Goal: Complete application form

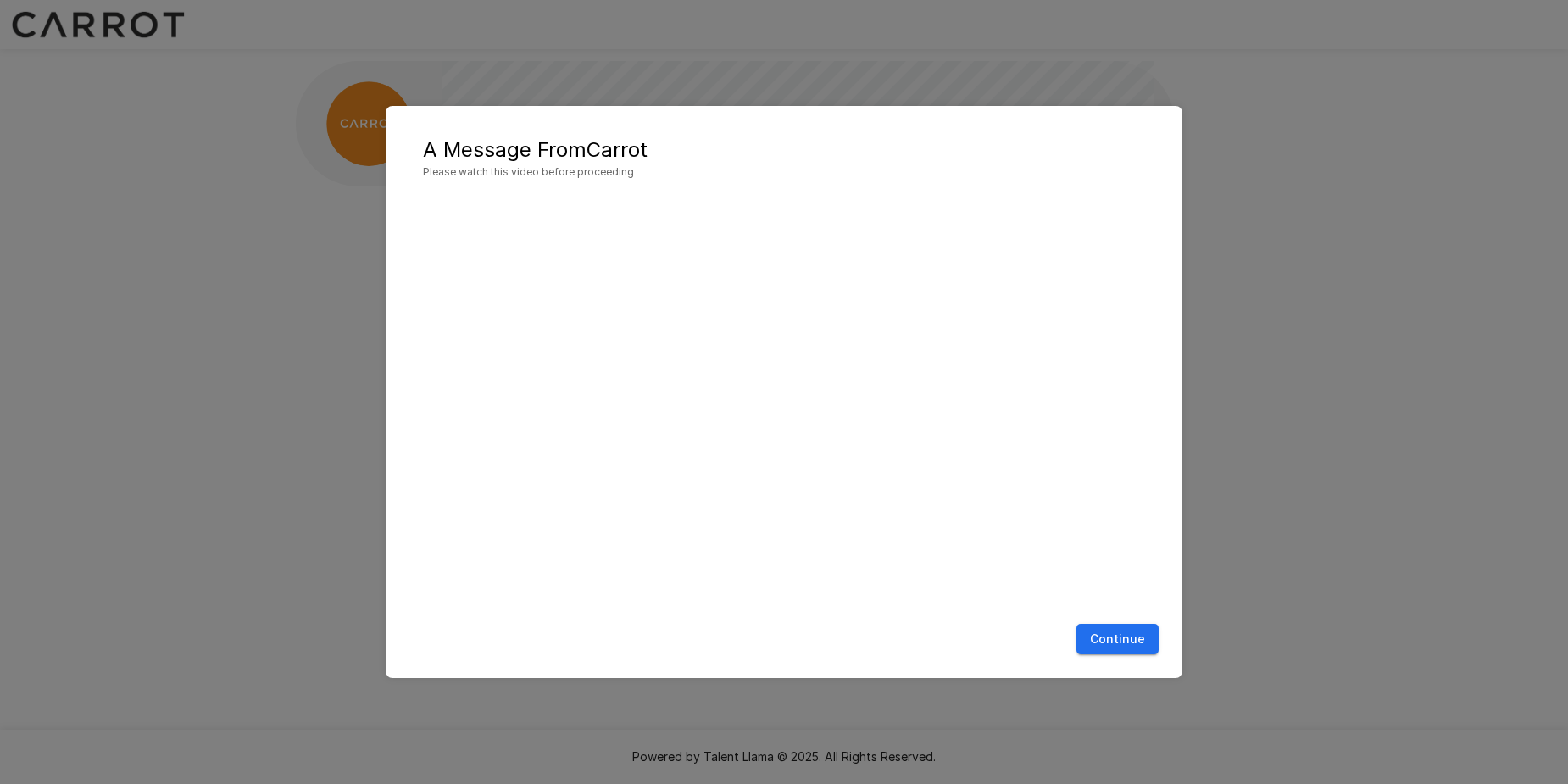
click at [1135, 644] on button "Continue" at bounding box center [1117, 640] width 82 height 31
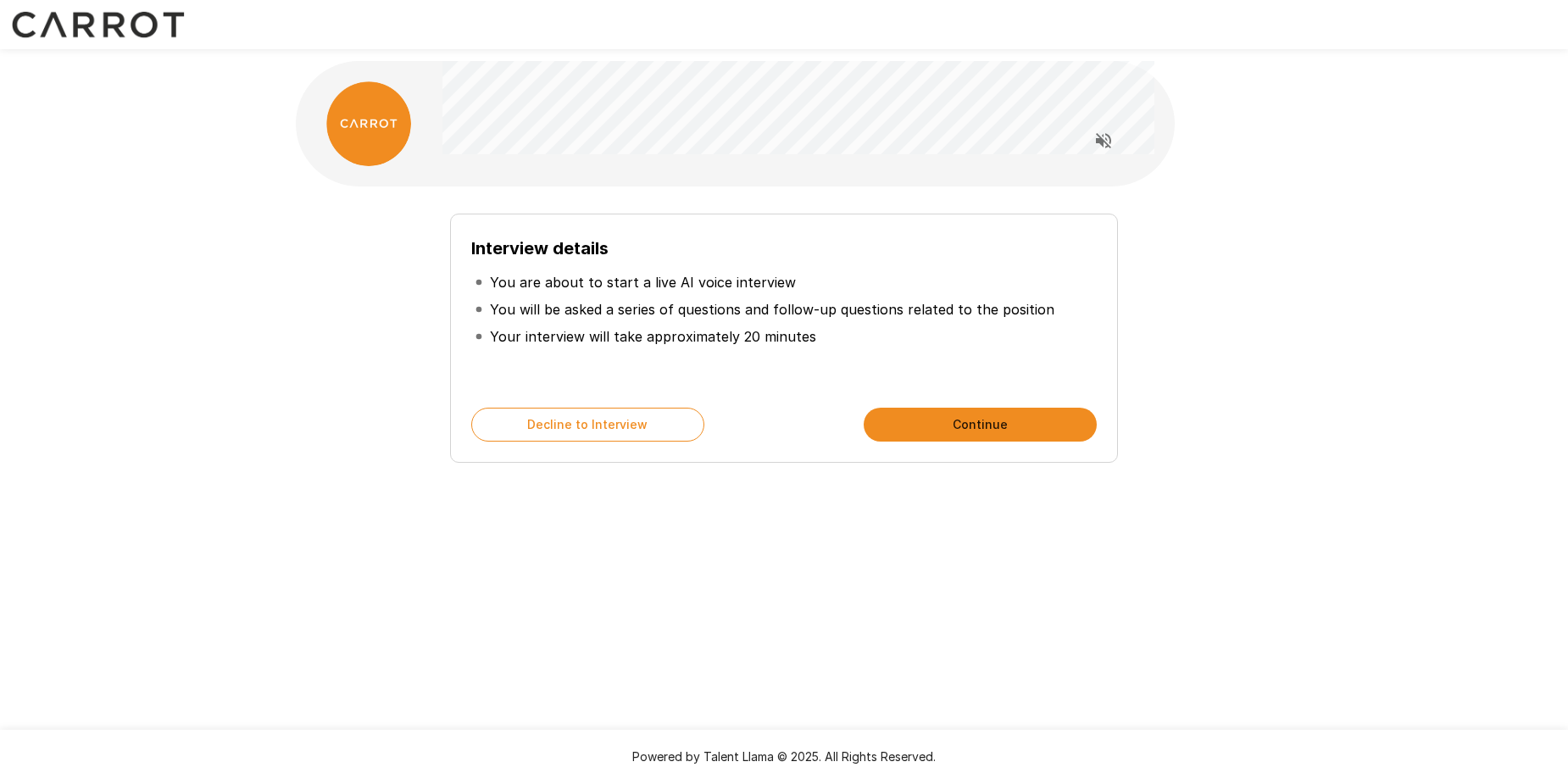
click at [1014, 434] on button "Continue" at bounding box center [980, 424] width 233 height 34
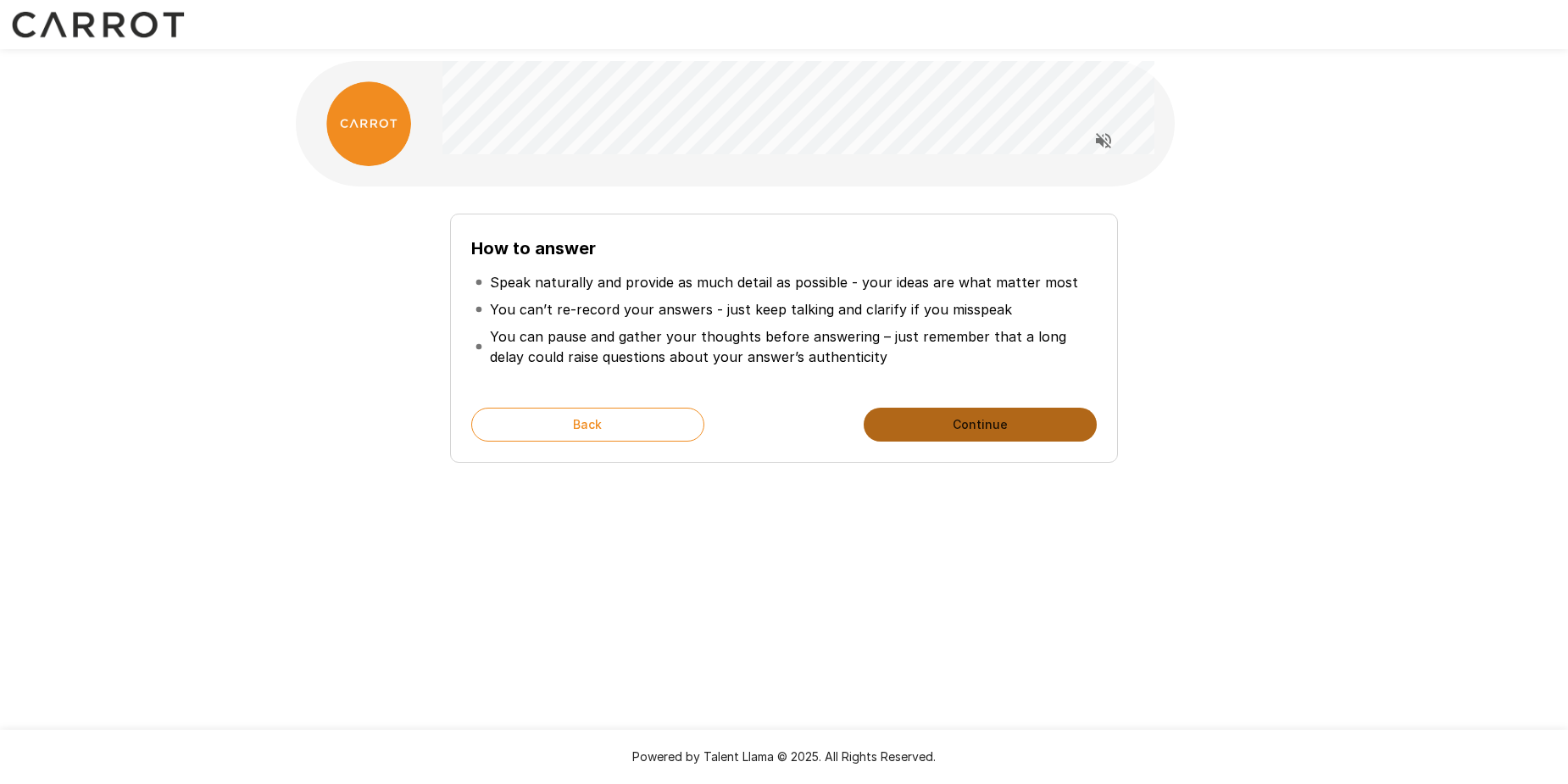
click at [1008, 431] on button "Continue" at bounding box center [980, 424] width 233 height 34
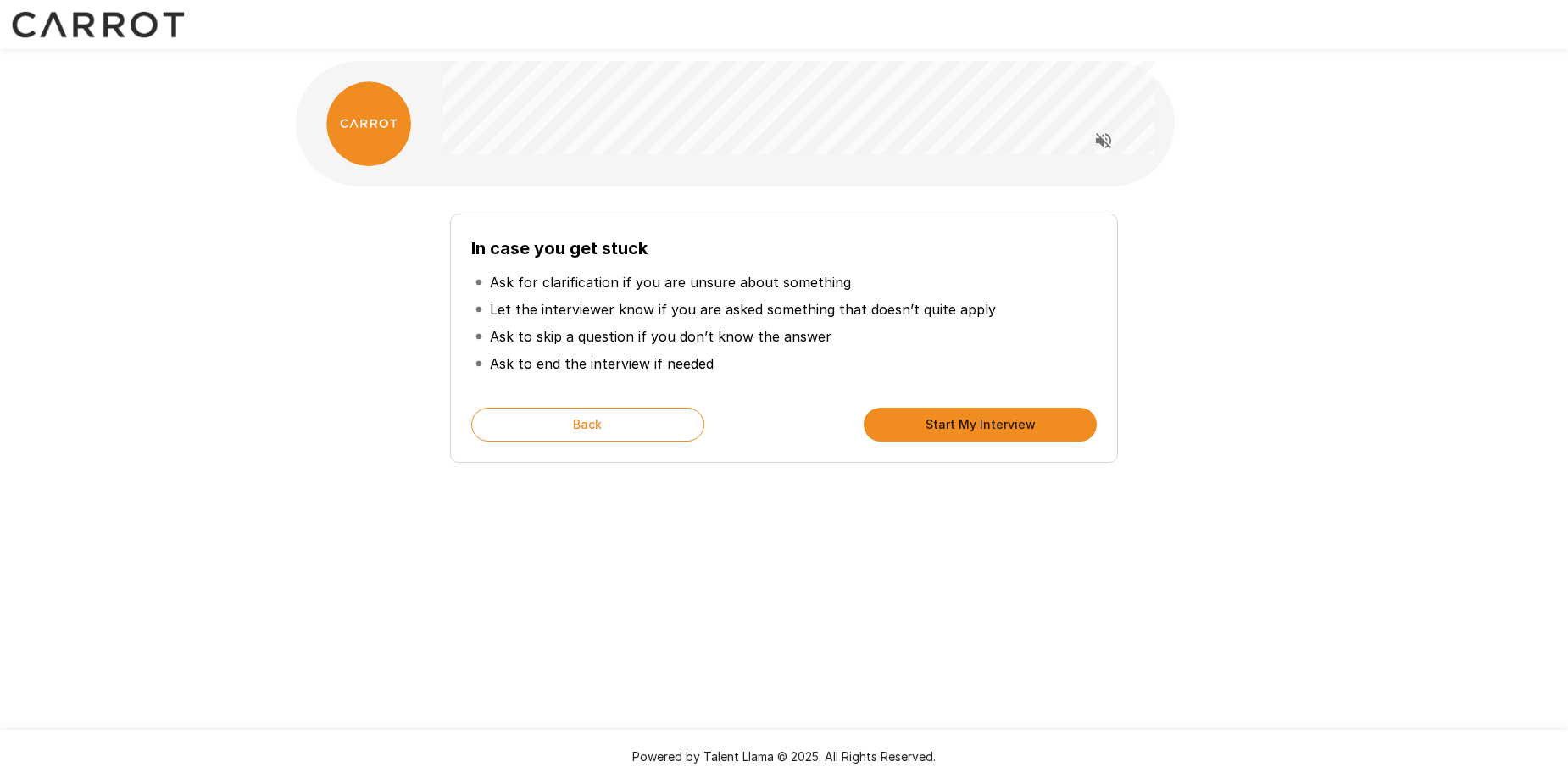
click at [970, 422] on button "Start My Interview" at bounding box center [980, 424] width 233 height 34
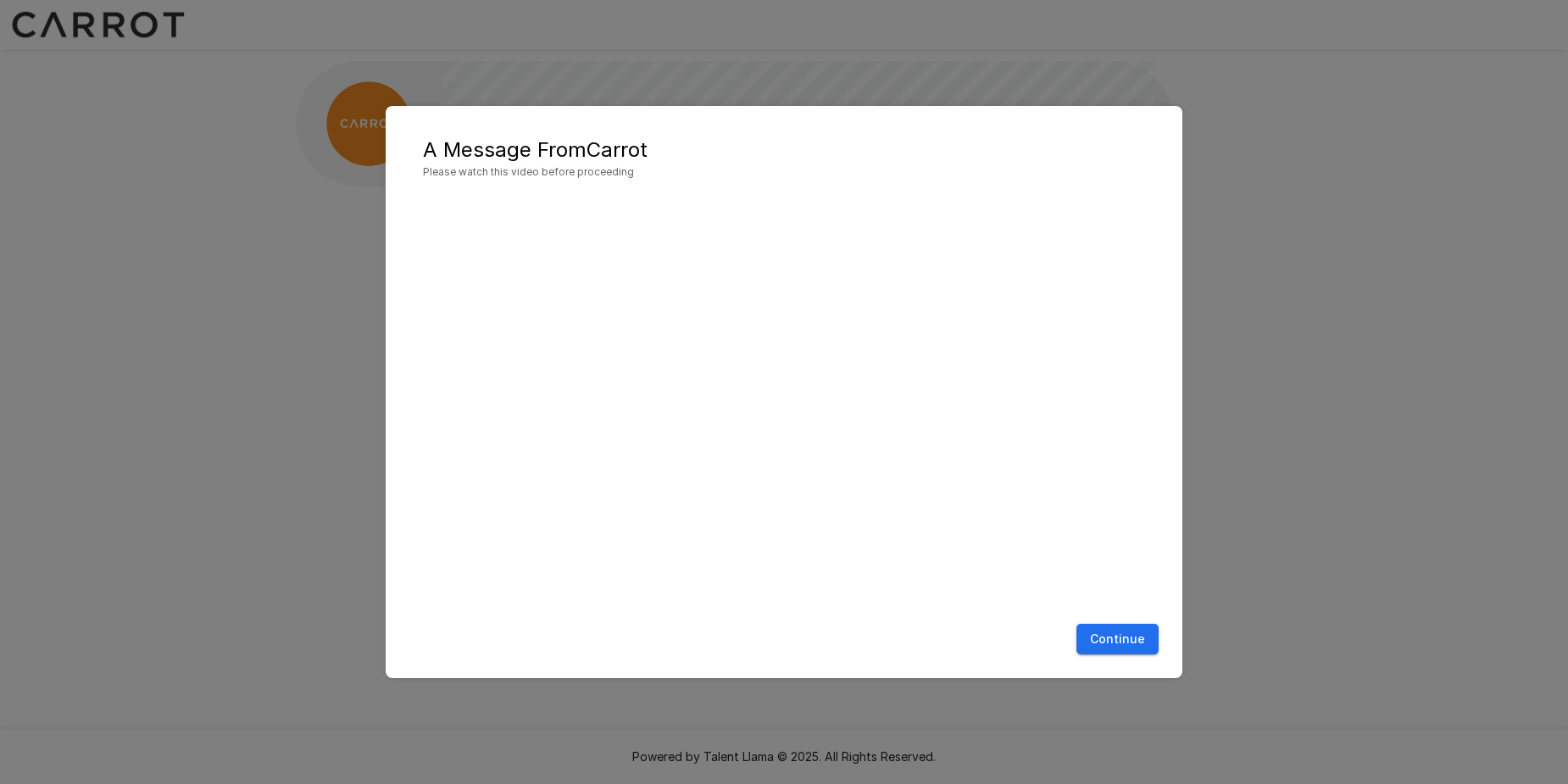
click at [1131, 639] on button "Continue" at bounding box center [1117, 640] width 82 height 31
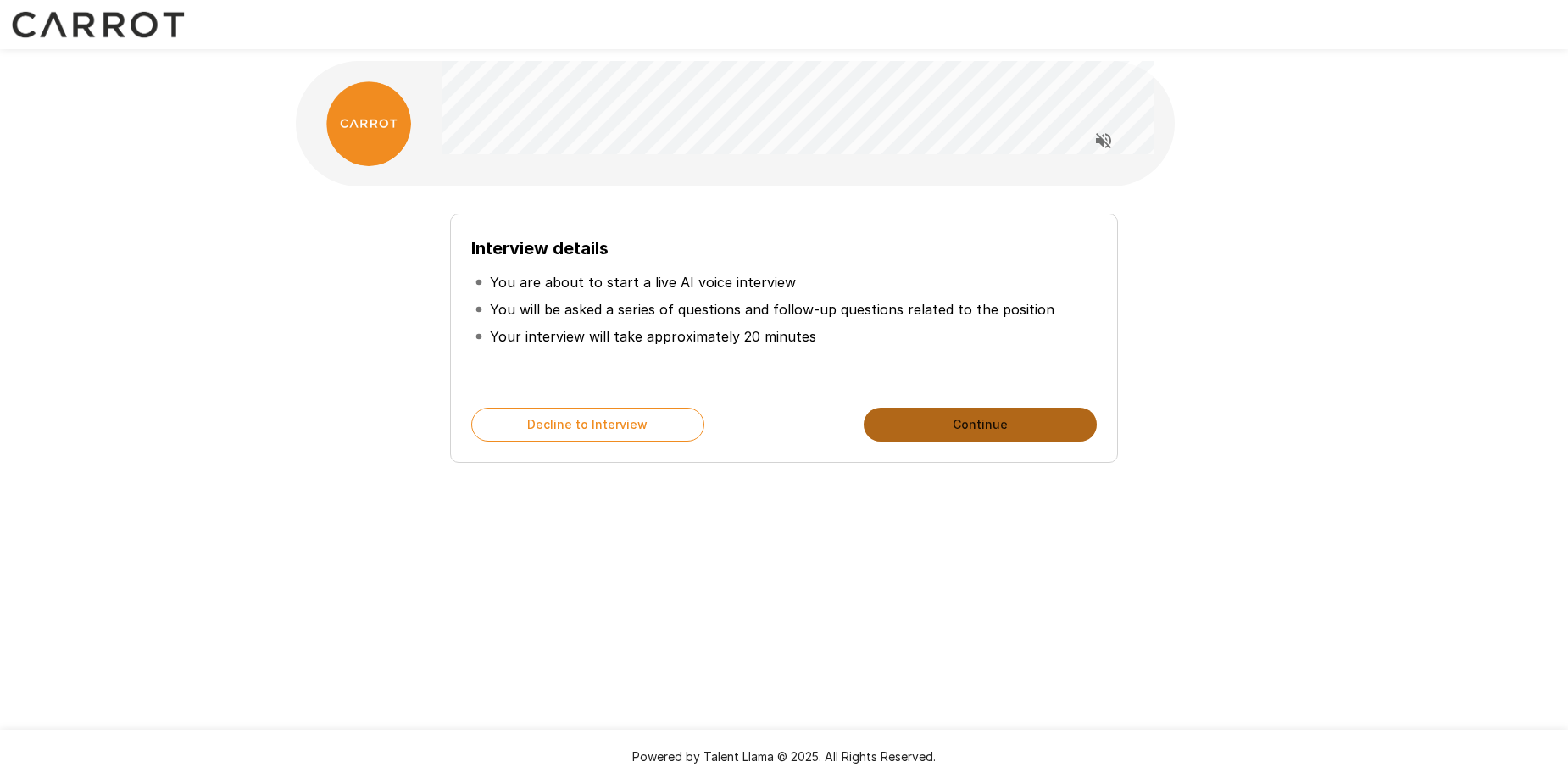
click at [993, 426] on button "Continue" at bounding box center [980, 424] width 233 height 34
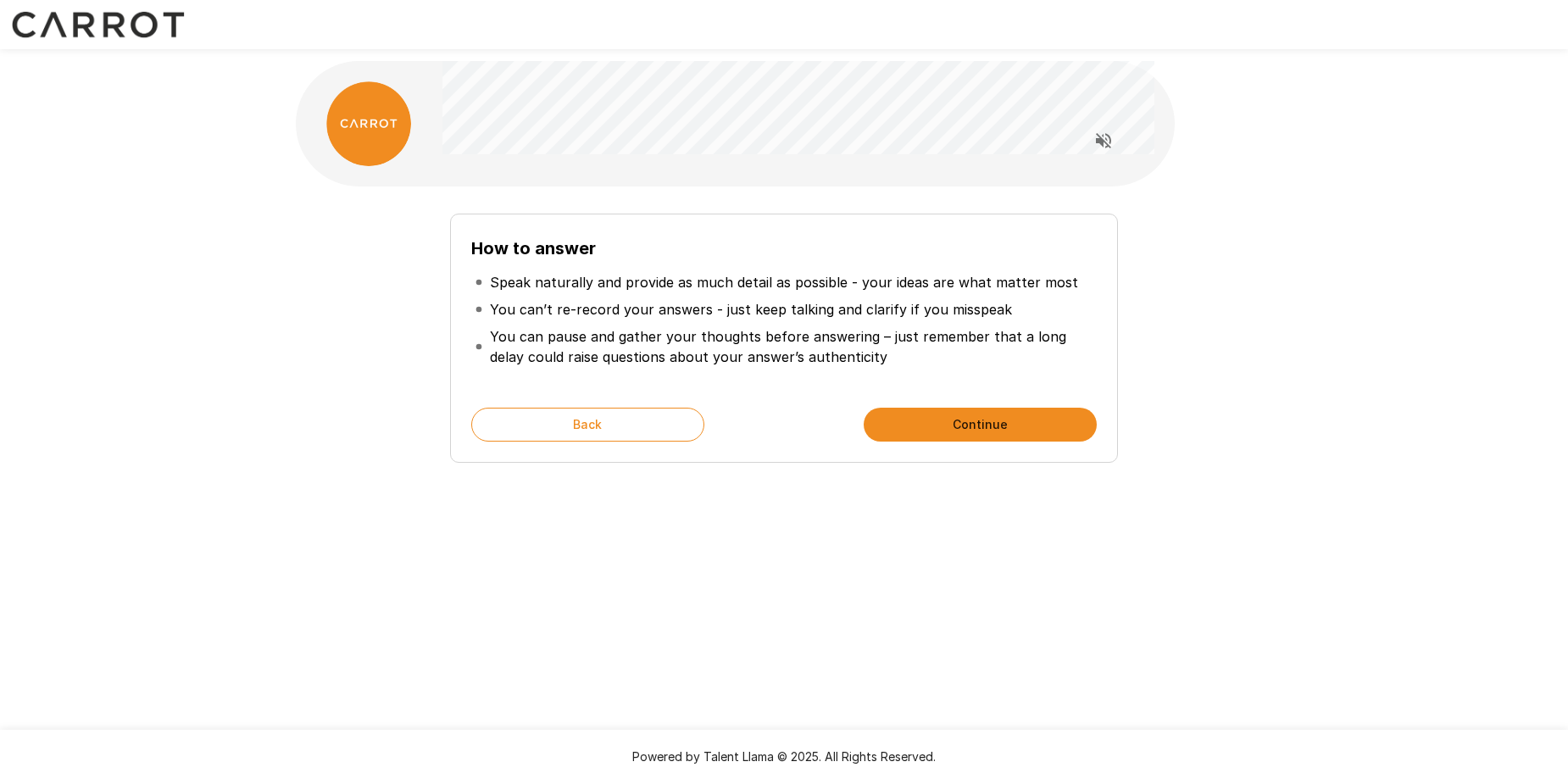
click at [993, 426] on button "Continue" at bounding box center [980, 424] width 233 height 34
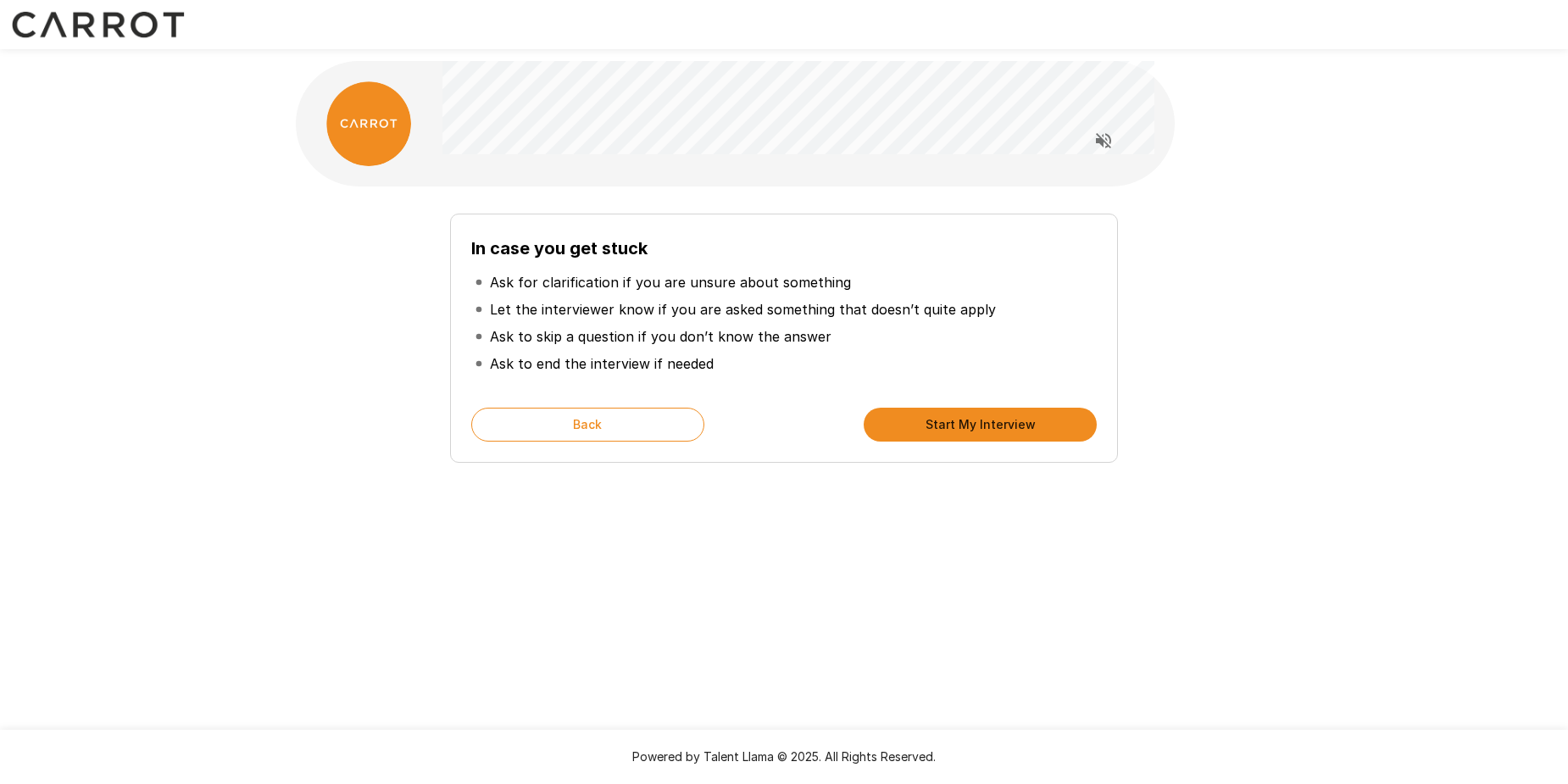
click at [993, 426] on button "Start My Interview" at bounding box center [980, 424] width 233 height 34
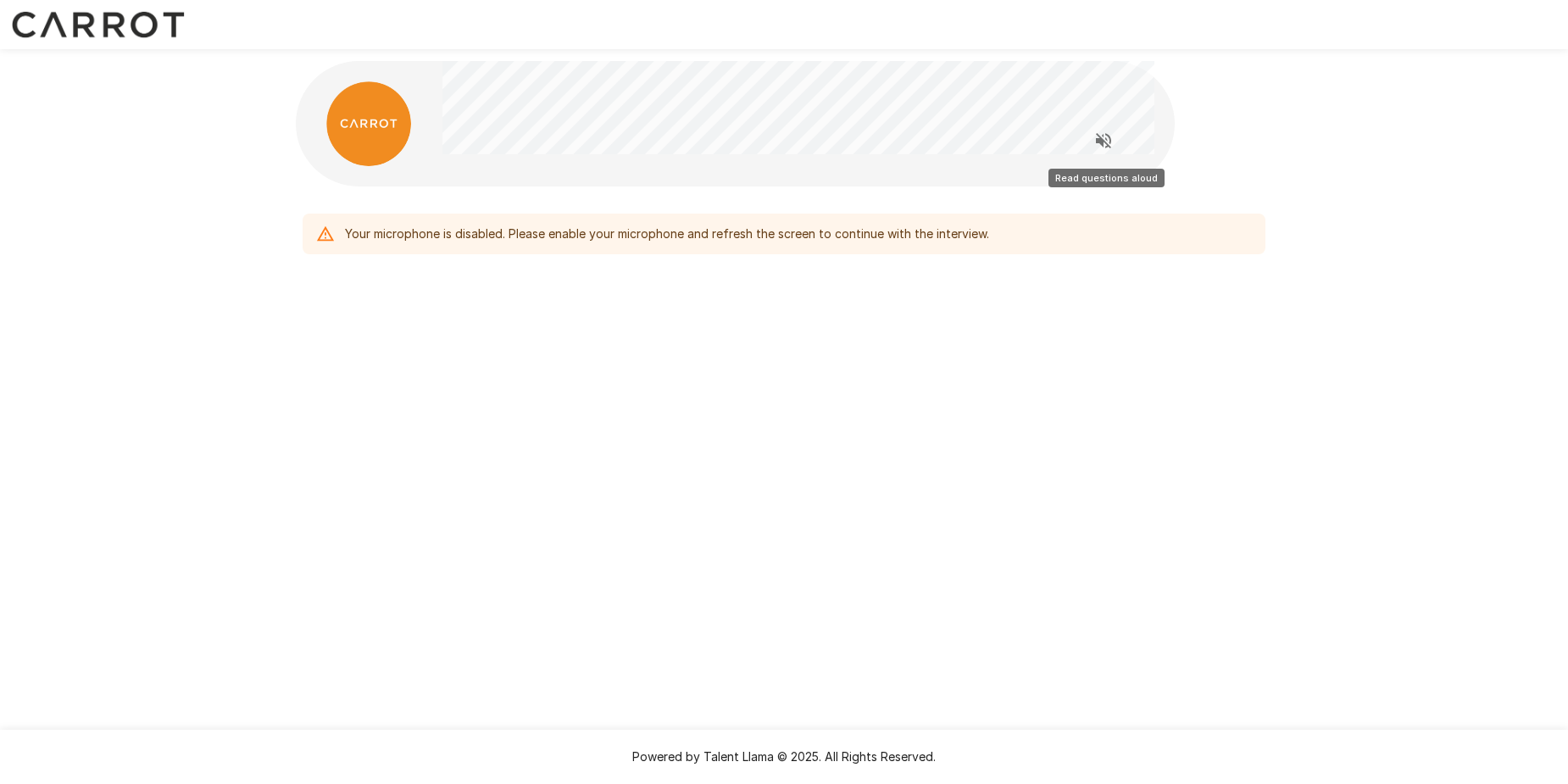
click at [1106, 140] on icon "Read questions aloud" at bounding box center [1103, 140] width 20 height 20
click at [750, 236] on div "Your microphone is disabled. Please enable your microphone and refresh the scre…" at bounding box center [667, 234] width 645 height 31
click at [782, 383] on div "Your microphone is disabled. Please enable your microphone and refresh the scre…" at bounding box center [784, 198] width 1017 height 397
click at [317, 237] on icon at bounding box center [325, 233] width 18 height 18
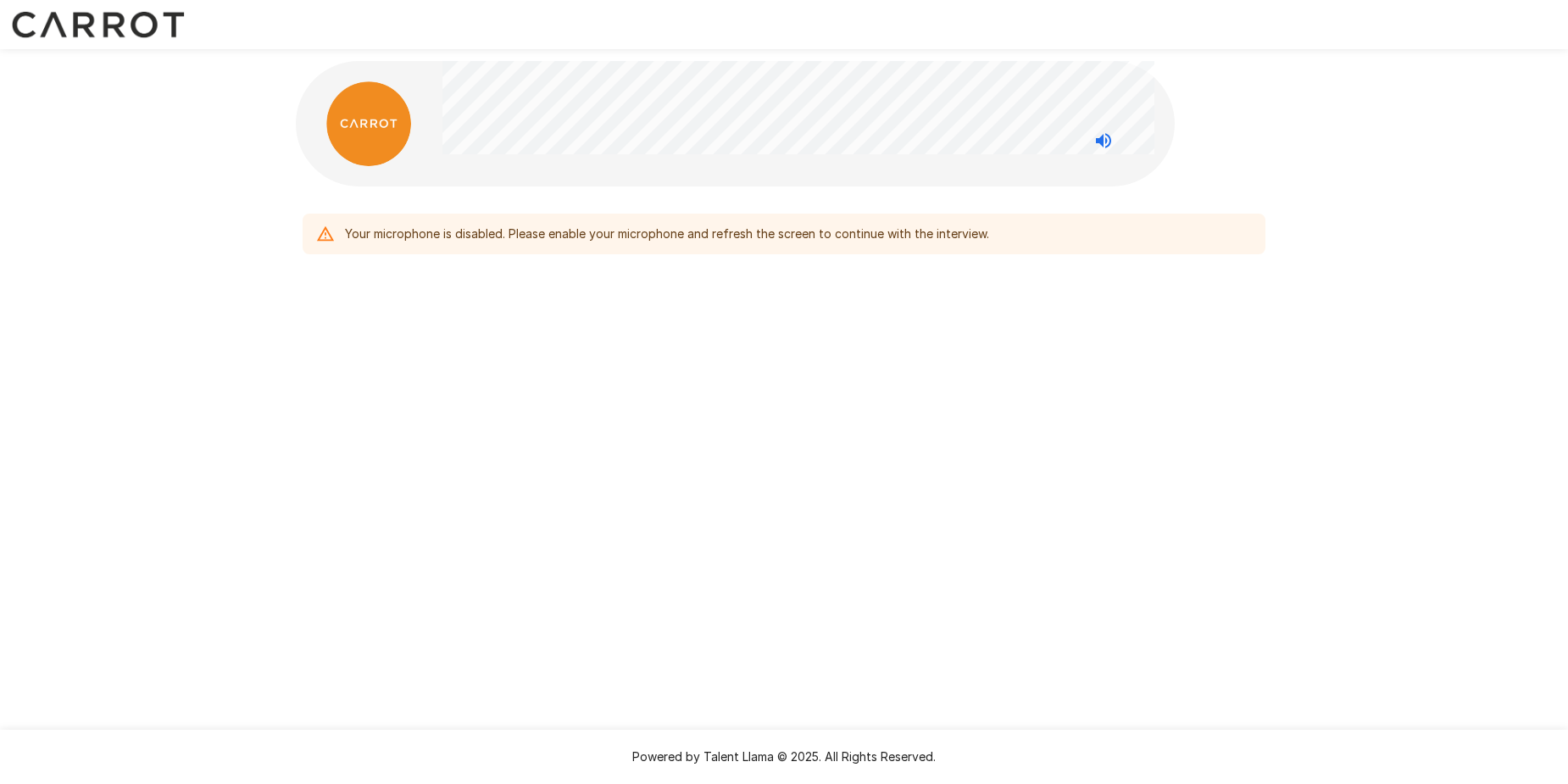
click at [325, 233] on icon at bounding box center [326, 233] width 17 height 15
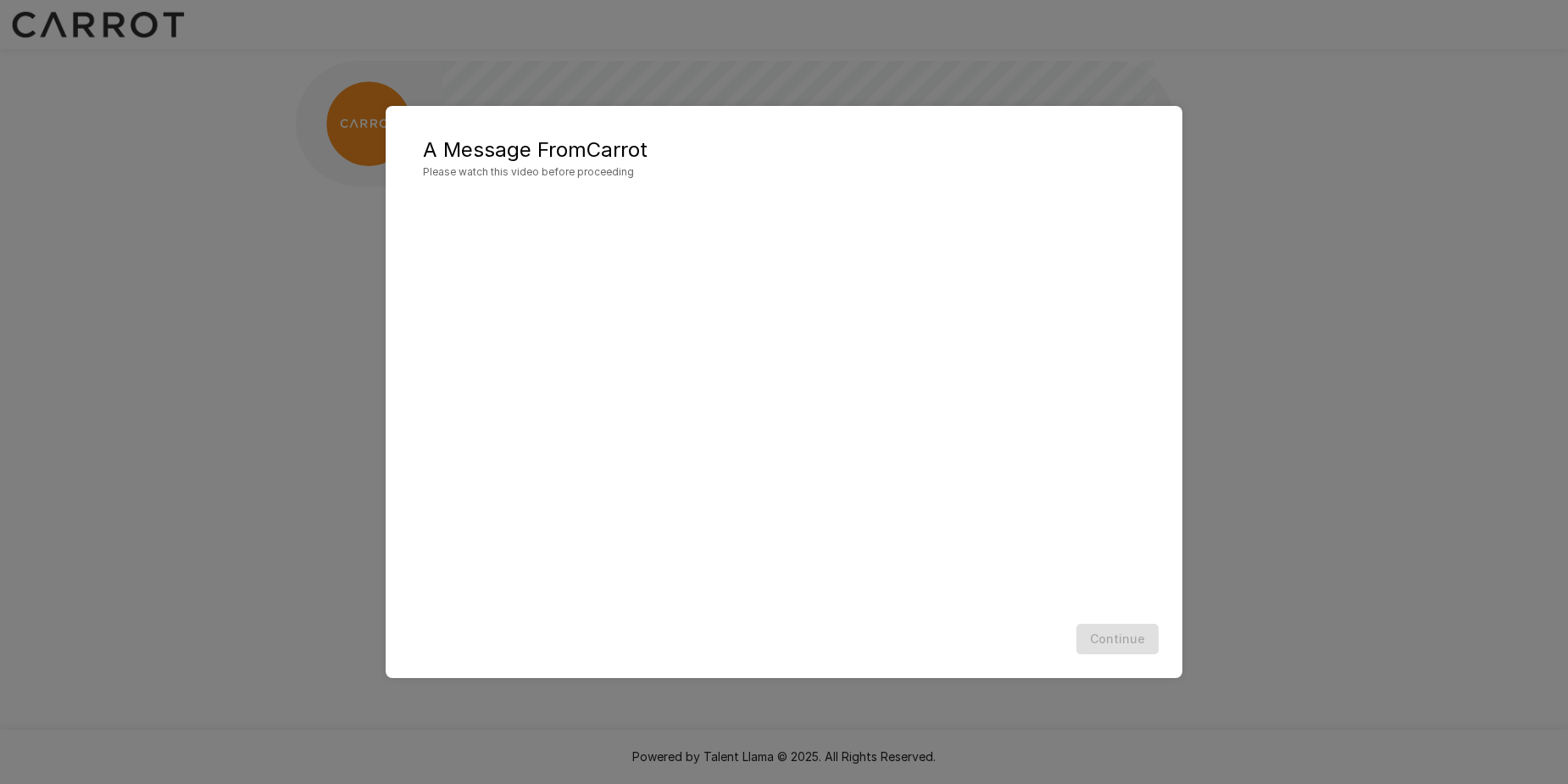
click at [1077, 31] on div "A Message From Carrot Please watch this video before proceeding Continue" at bounding box center [784, 392] width 1568 height 784
click at [1124, 644] on button "Continue" at bounding box center [1117, 640] width 82 height 31
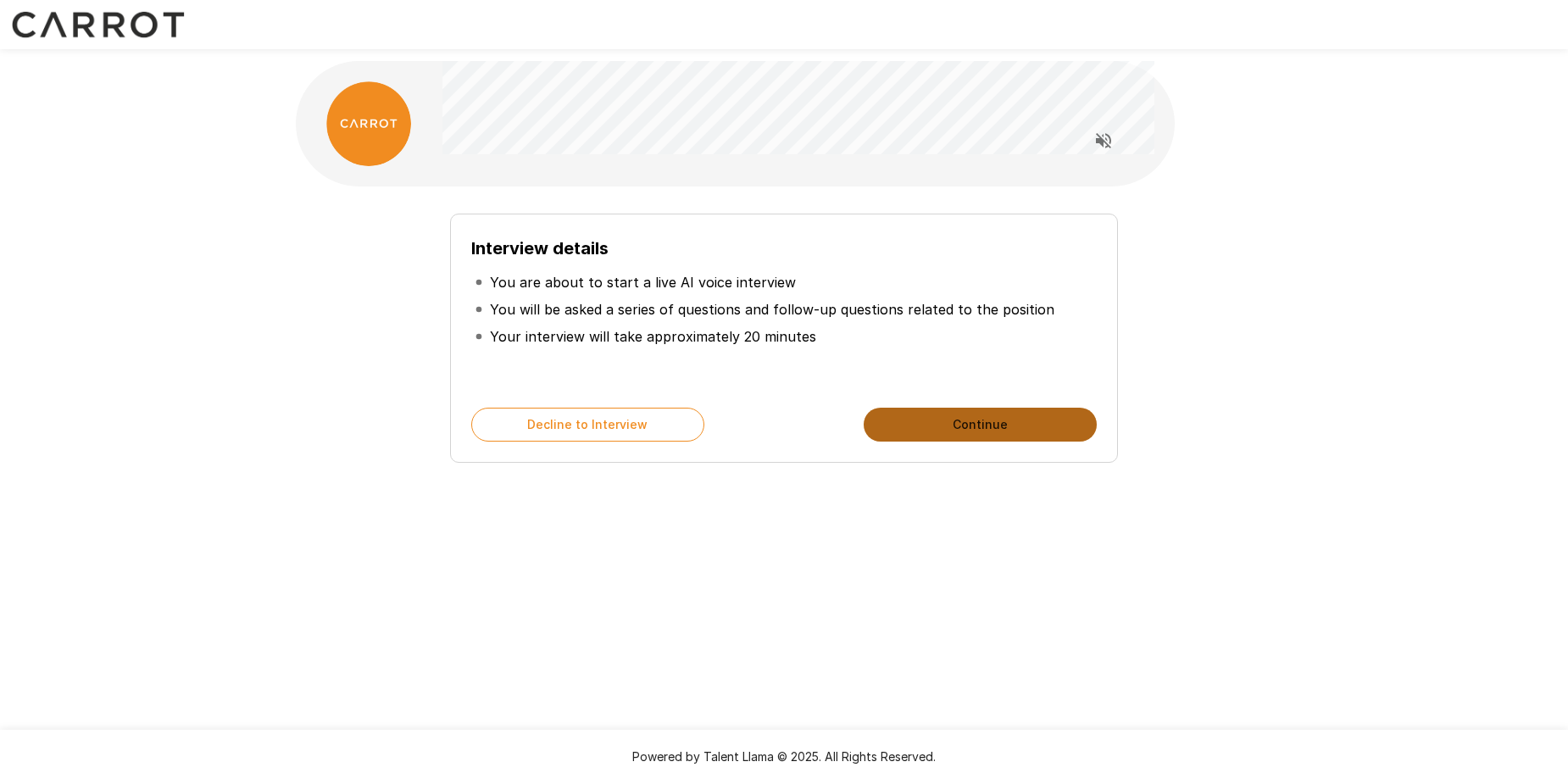
click at [967, 426] on button "Continue" at bounding box center [980, 424] width 233 height 34
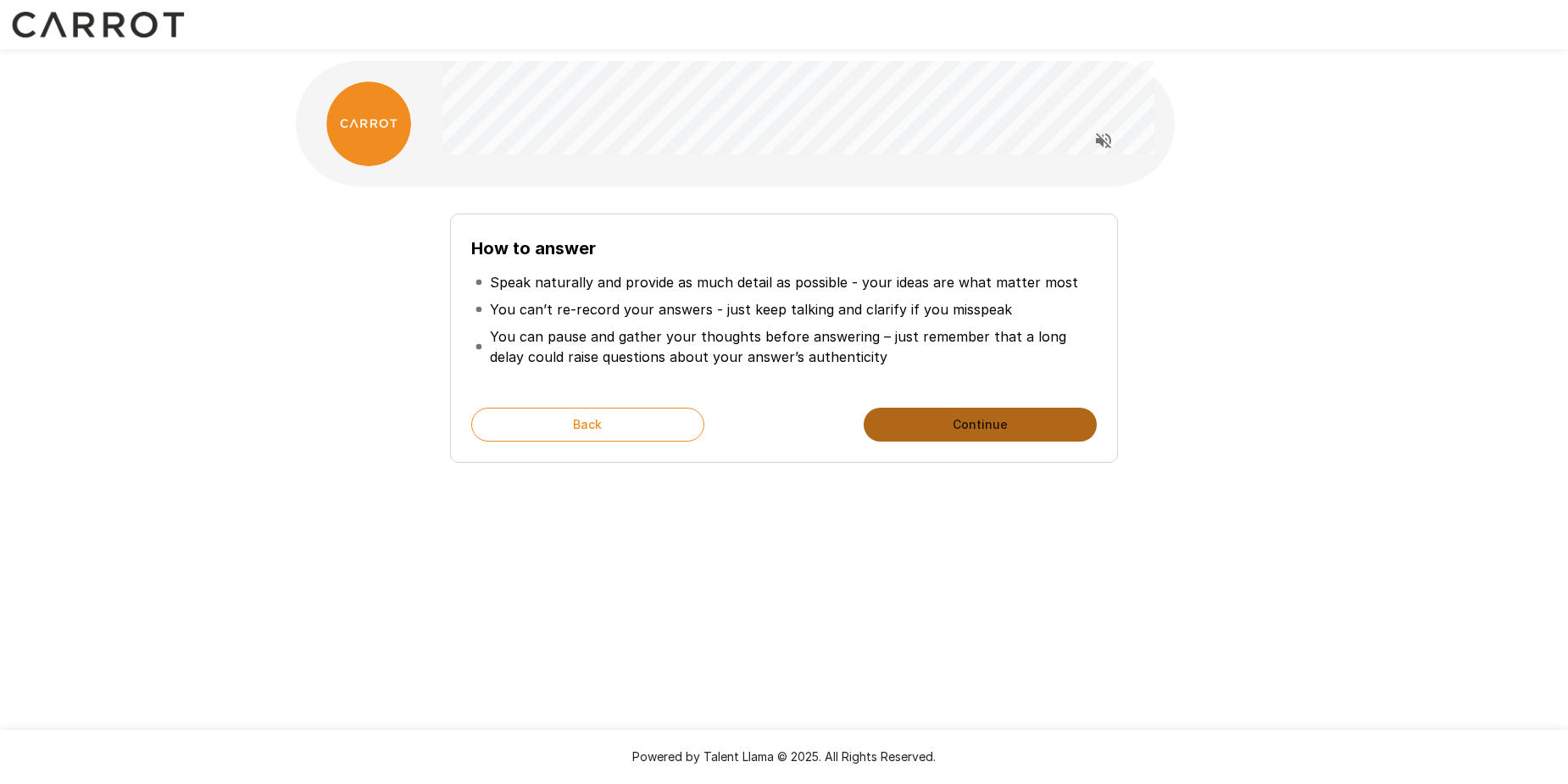
click at [967, 426] on button "Continue" at bounding box center [980, 424] width 233 height 34
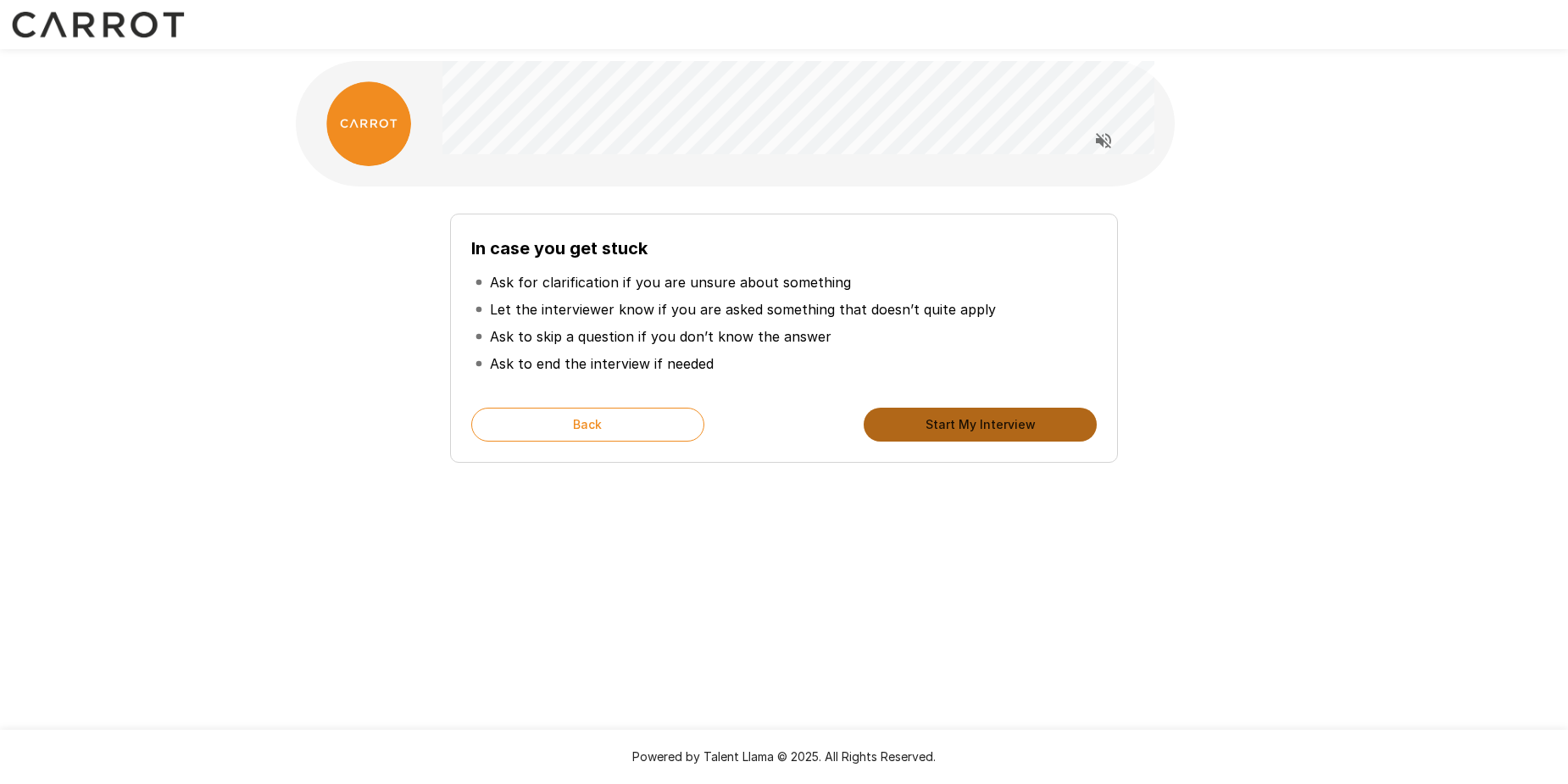
click at [967, 426] on button "Start My Interview" at bounding box center [980, 424] width 233 height 34
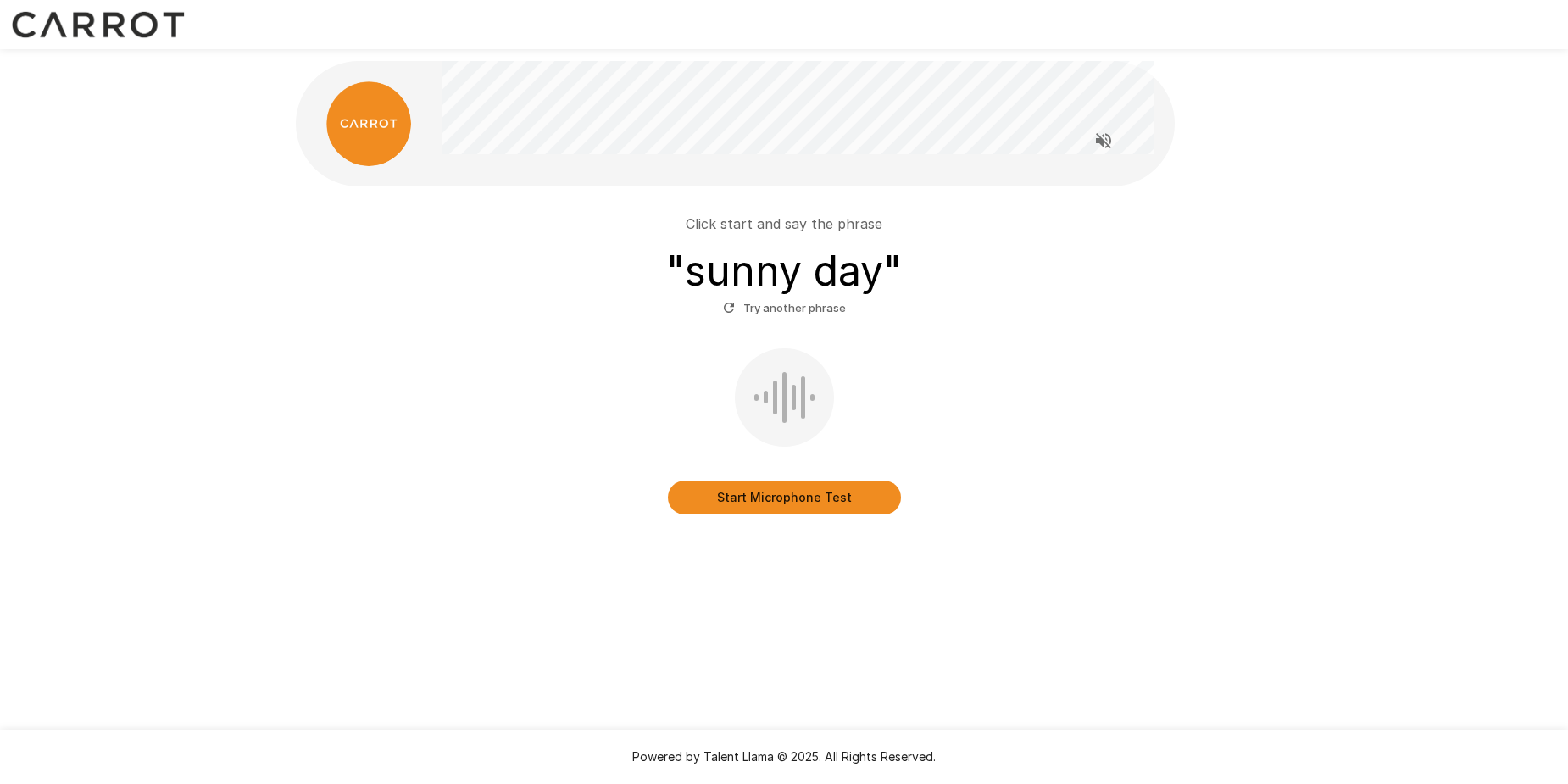
click at [793, 502] on button "Start Microphone Test" at bounding box center [784, 498] width 233 height 34
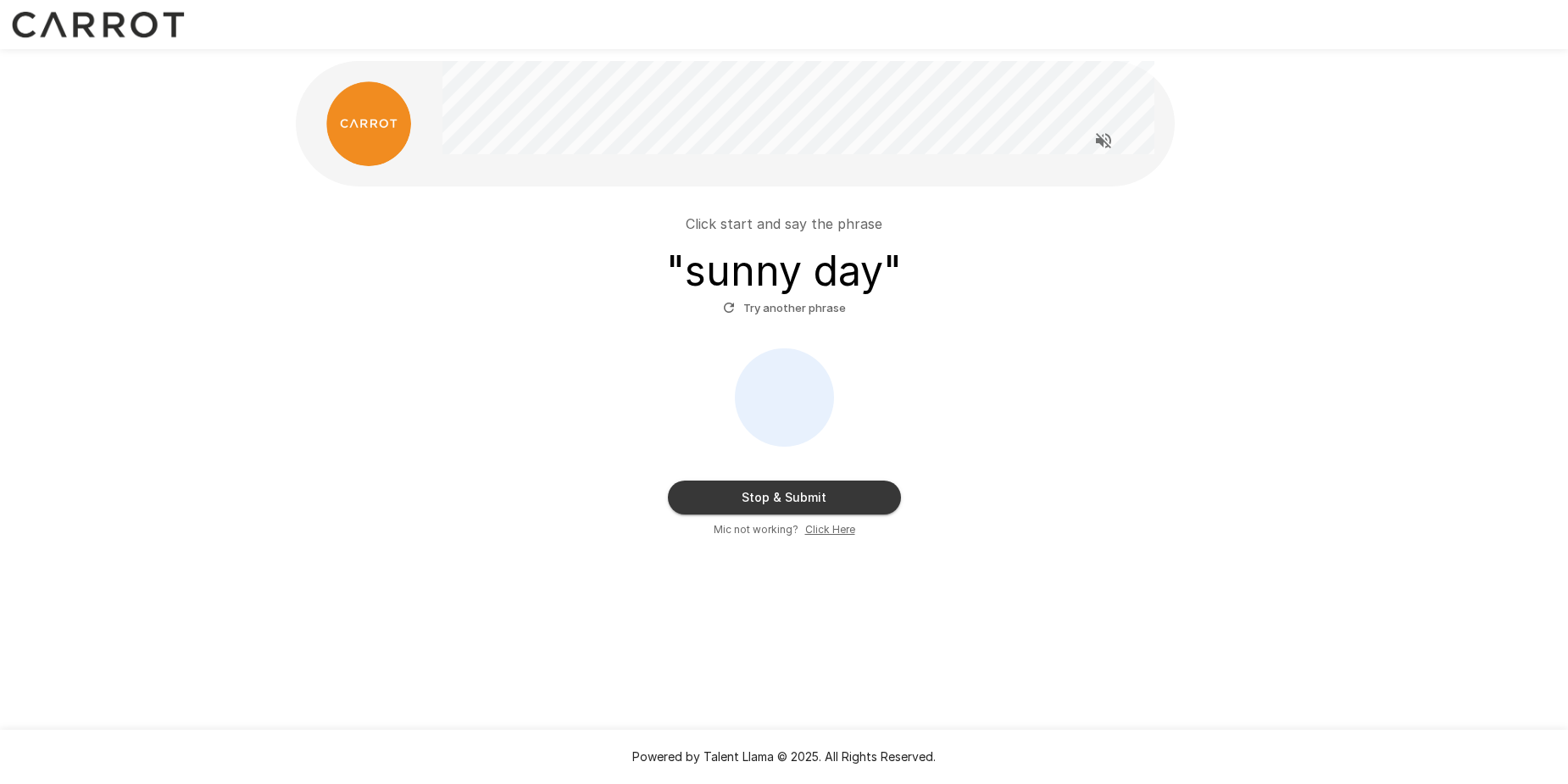
click at [811, 499] on button "Stop & Submit" at bounding box center [784, 498] width 233 height 34
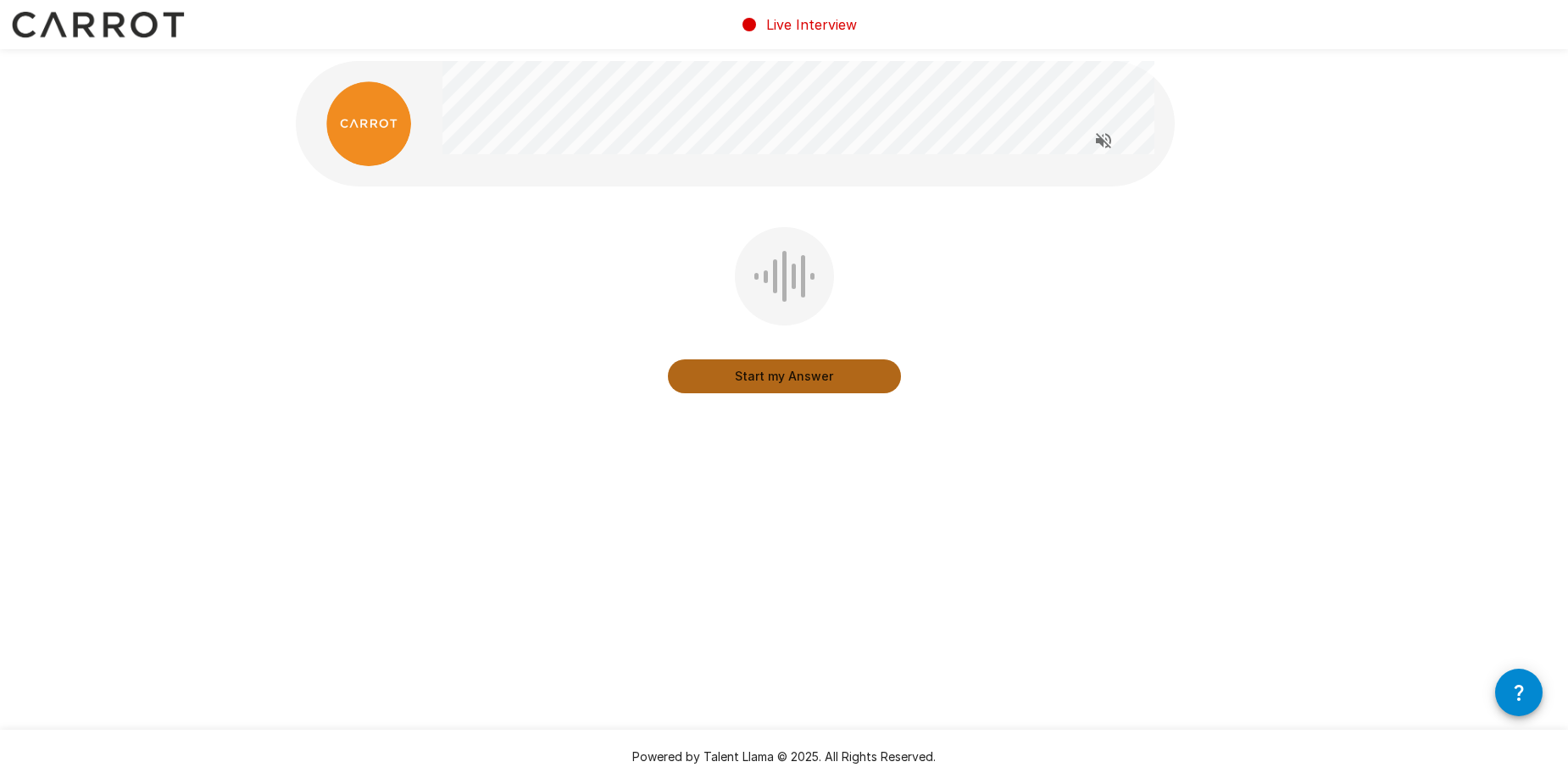
click at [807, 390] on button "Start my Answer" at bounding box center [784, 376] width 233 height 34
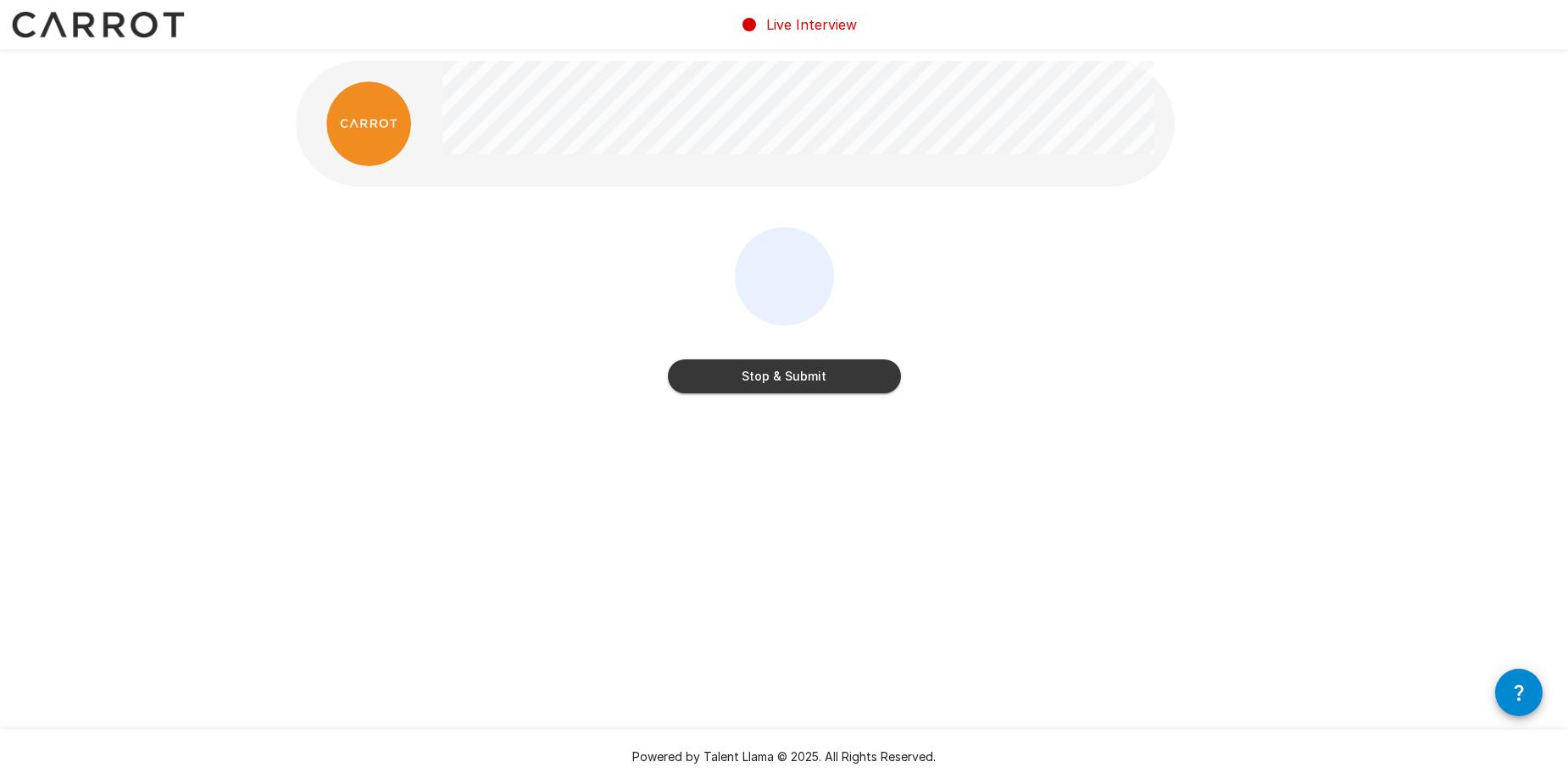
click at [832, 374] on button "Stop & Submit" at bounding box center [784, 376] width 233 height 34
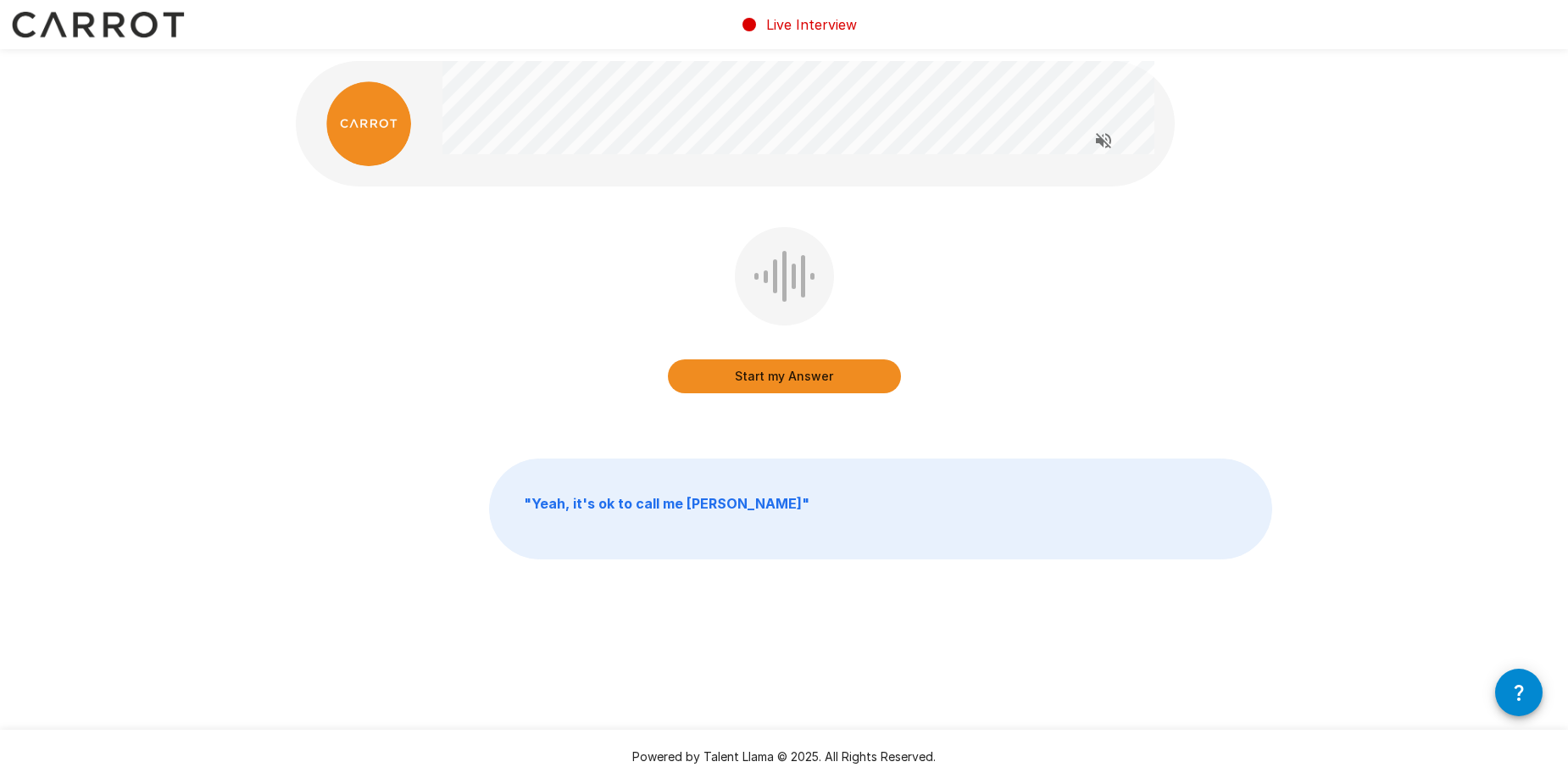
click at [824, 374] on button "Start my Answer" at bounding box center [784, 376] width 233 height 34
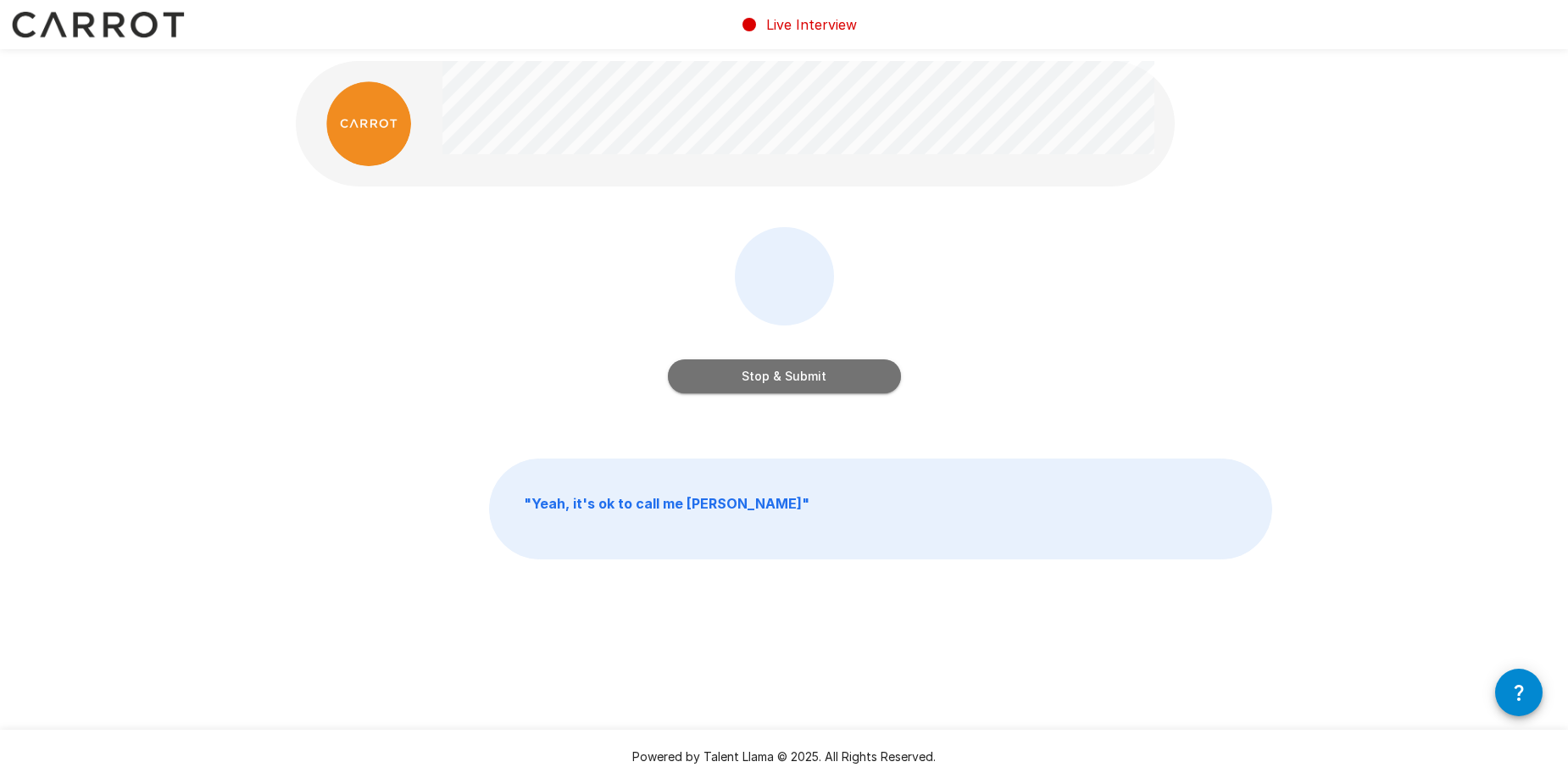
click at [840, 372] on button "Stop & Submit" at bounding box center [784, 376] width 233 height 34
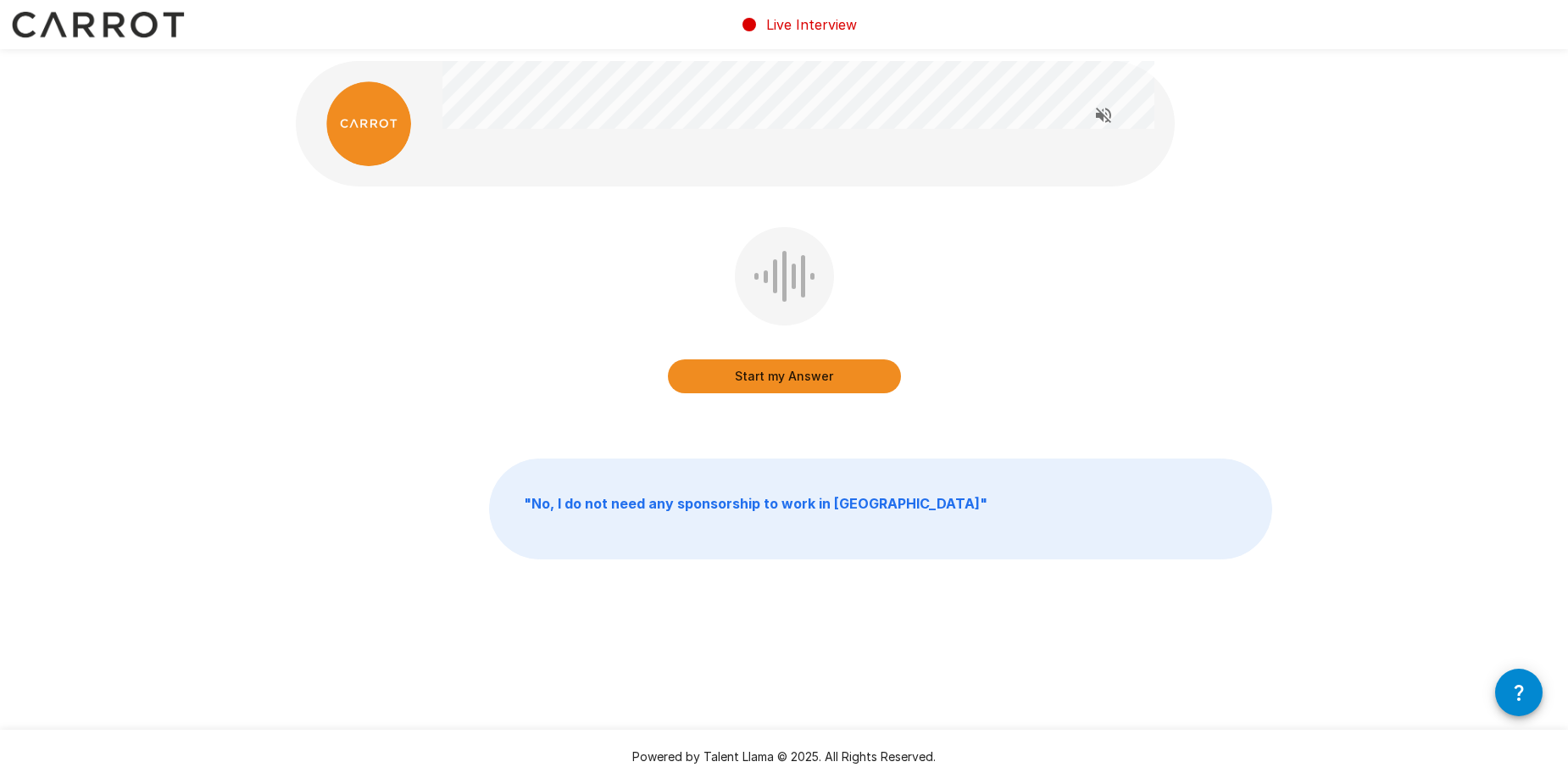
click at [842, 380] on button "Start my Answer" at bounding box center [784, 376] width 233 height 34
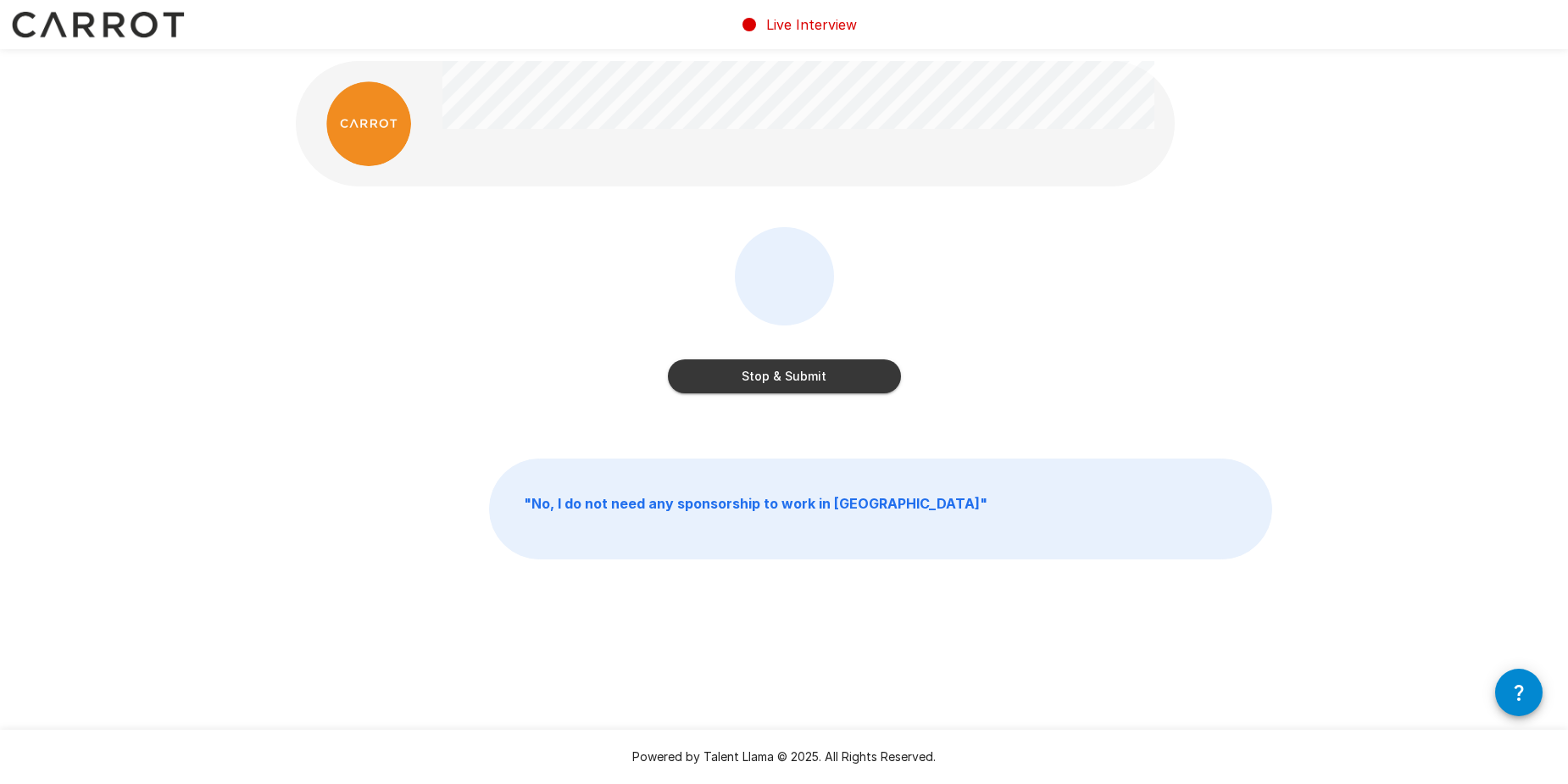
click at [851, 395] on div "Stop & Submit" at bounding box center [784, 314] width 233 height 173
click at [851, 386] on button "Stop & Submit" at bounding box center [784, 376] width 233 height 34
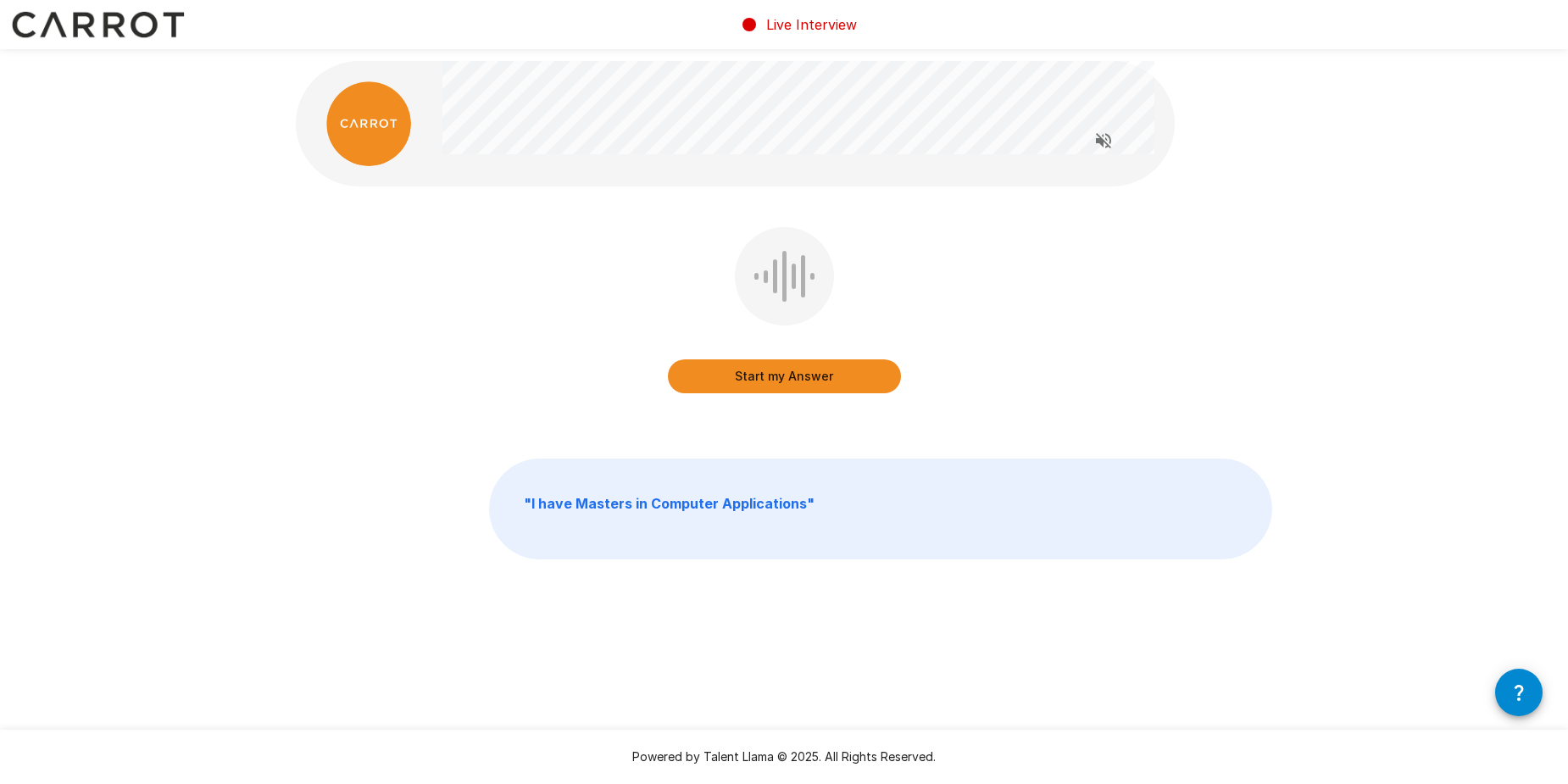
click at [801, 382] on button "Start my Answer" at bounding box center [784, 376] width 233 height 34
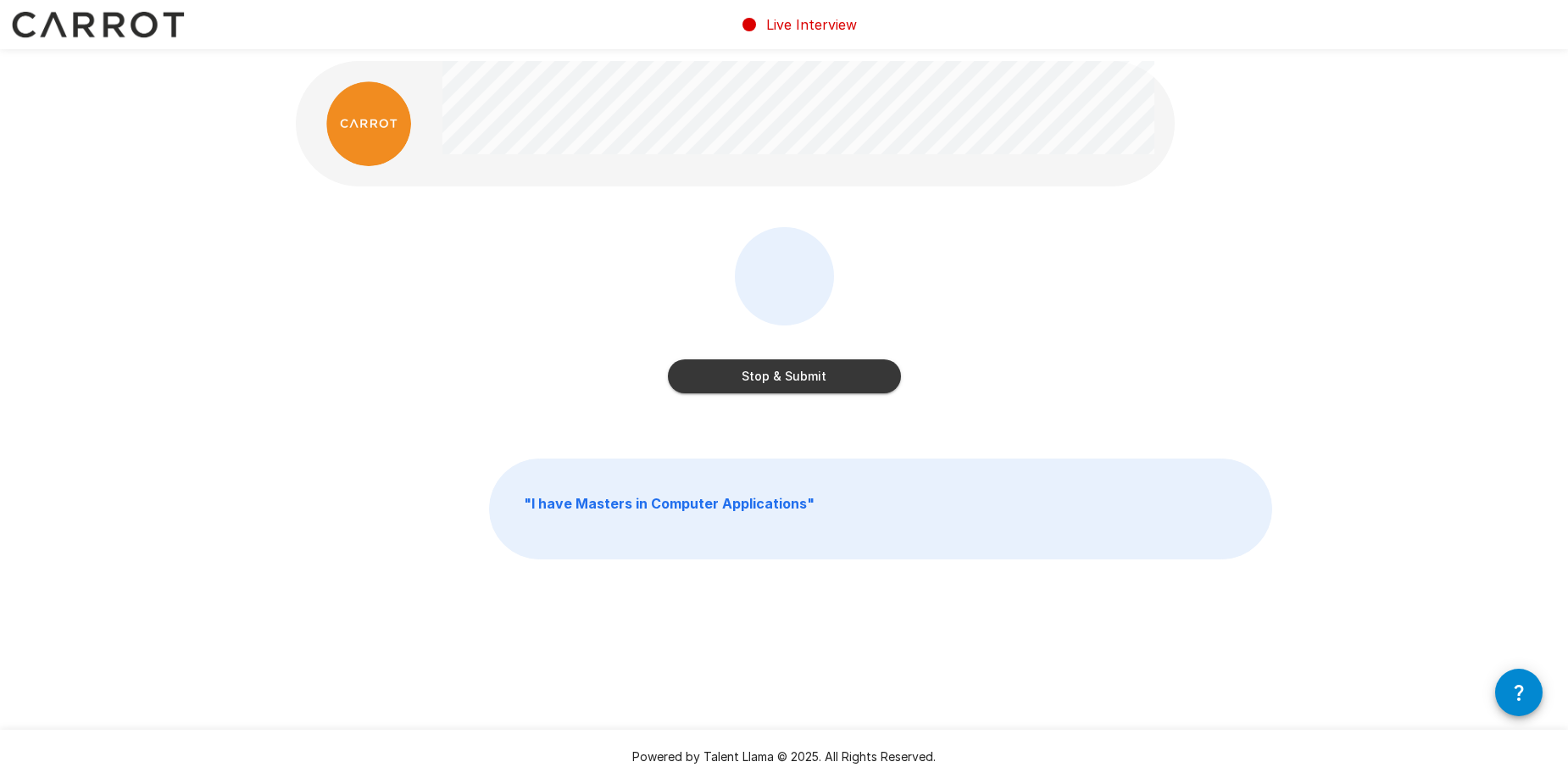
click at [748, 367] on button "Stop & Submit" at bounding box center [784, 376] width 233 height 34
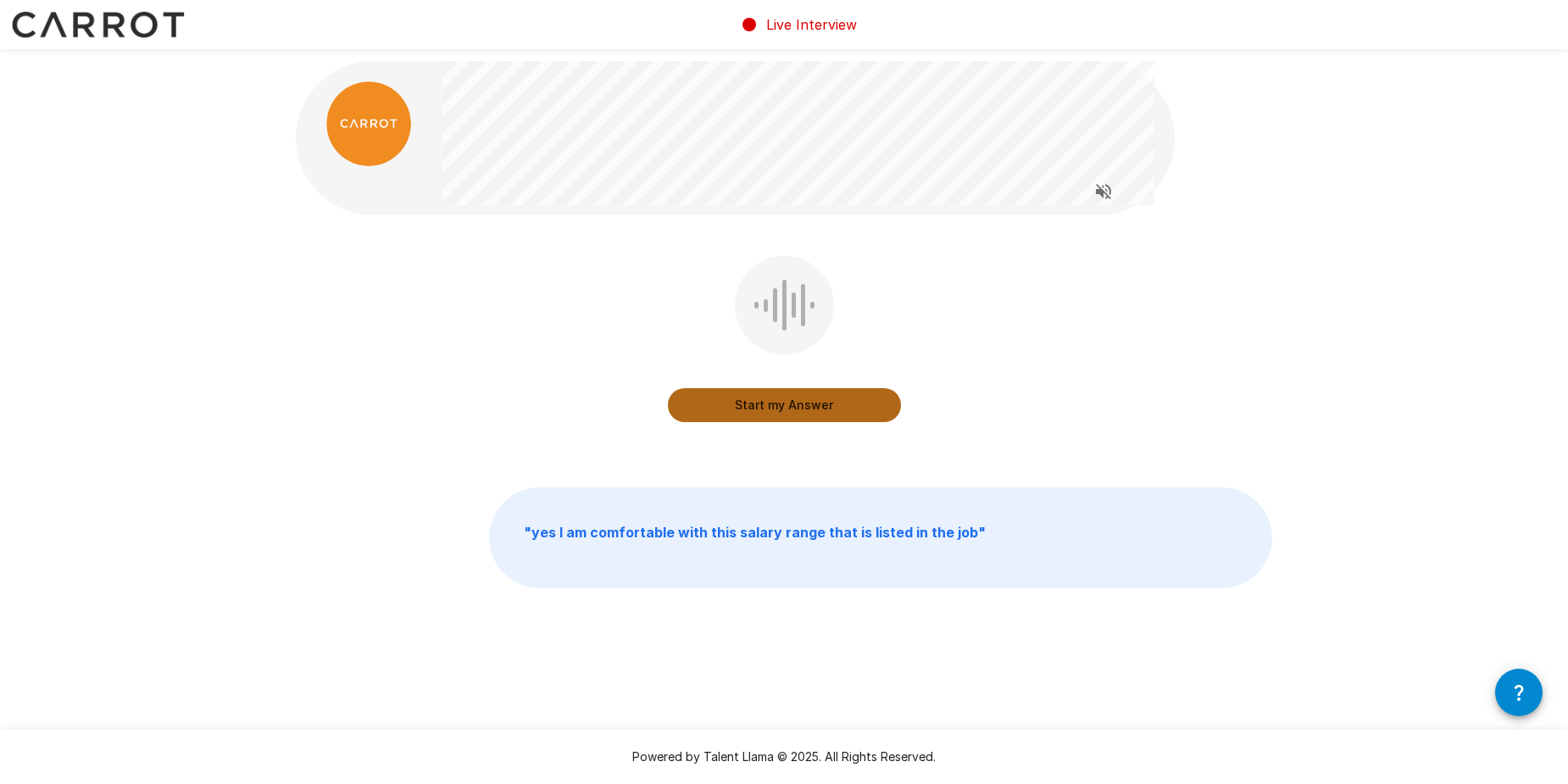
click at [795, 412] on button "Start my Answer" at bounding box center [784, 405] width 233 height 34
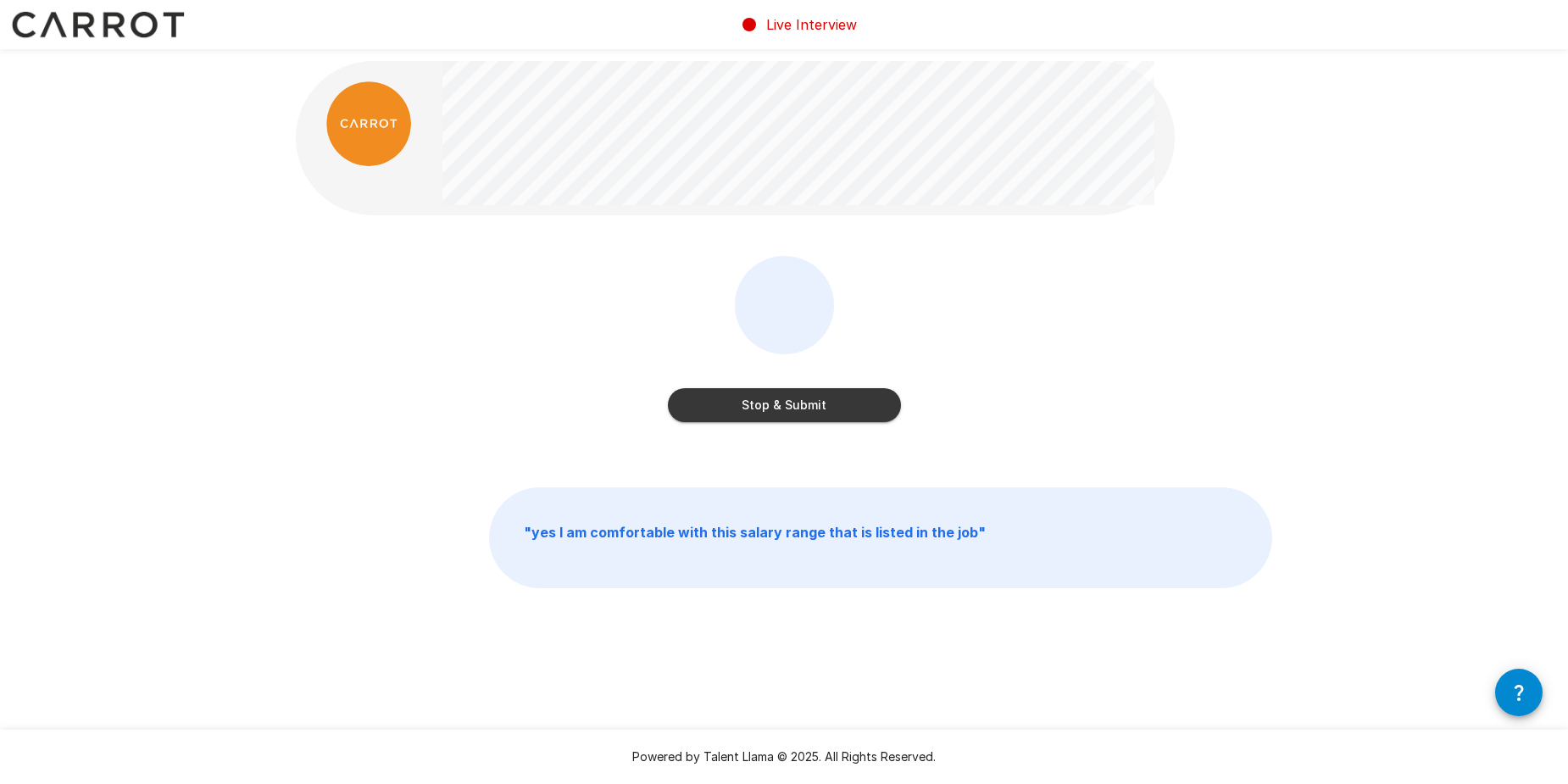
click at [830, 409] on button "Stop & Submit" at bounding box center [784, 405] width 233 height 34
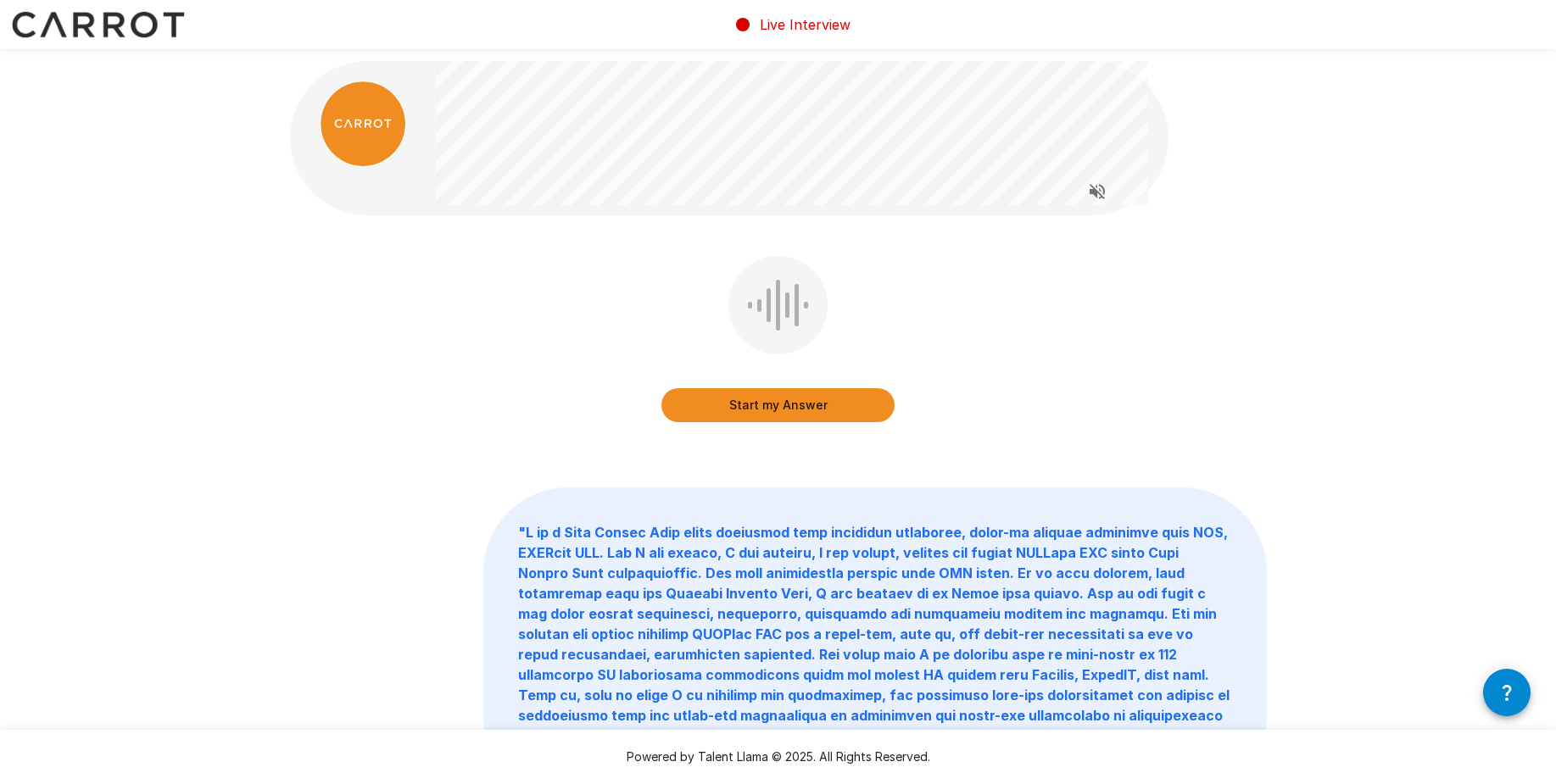
click at [813, 402] on button "Start my Answer" at bounding box center [778, 405] width 233 height 34
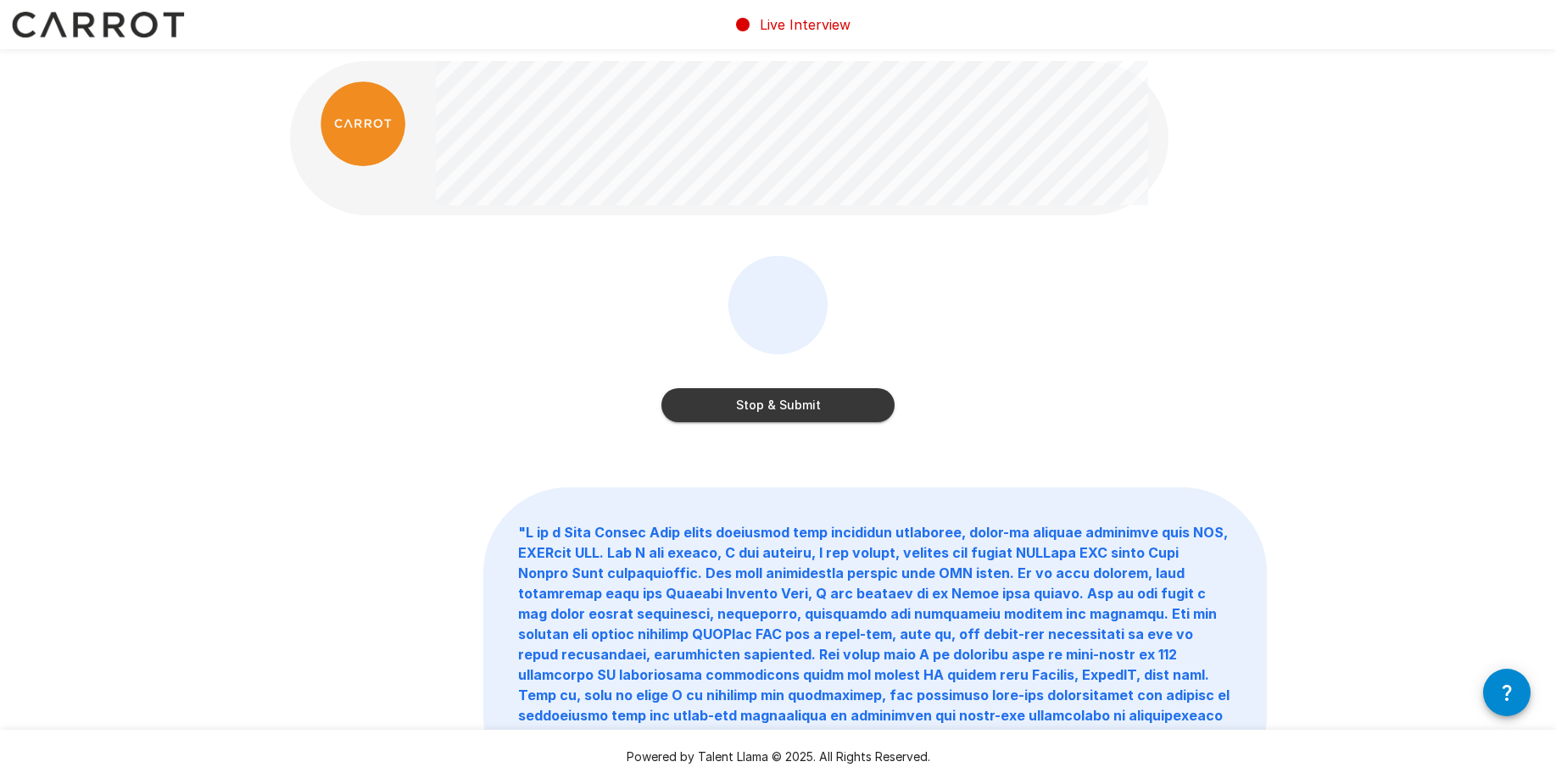
click at [793, 405] on button "Stop & Submit" at bounding box center [778, 405] width 233 height 34
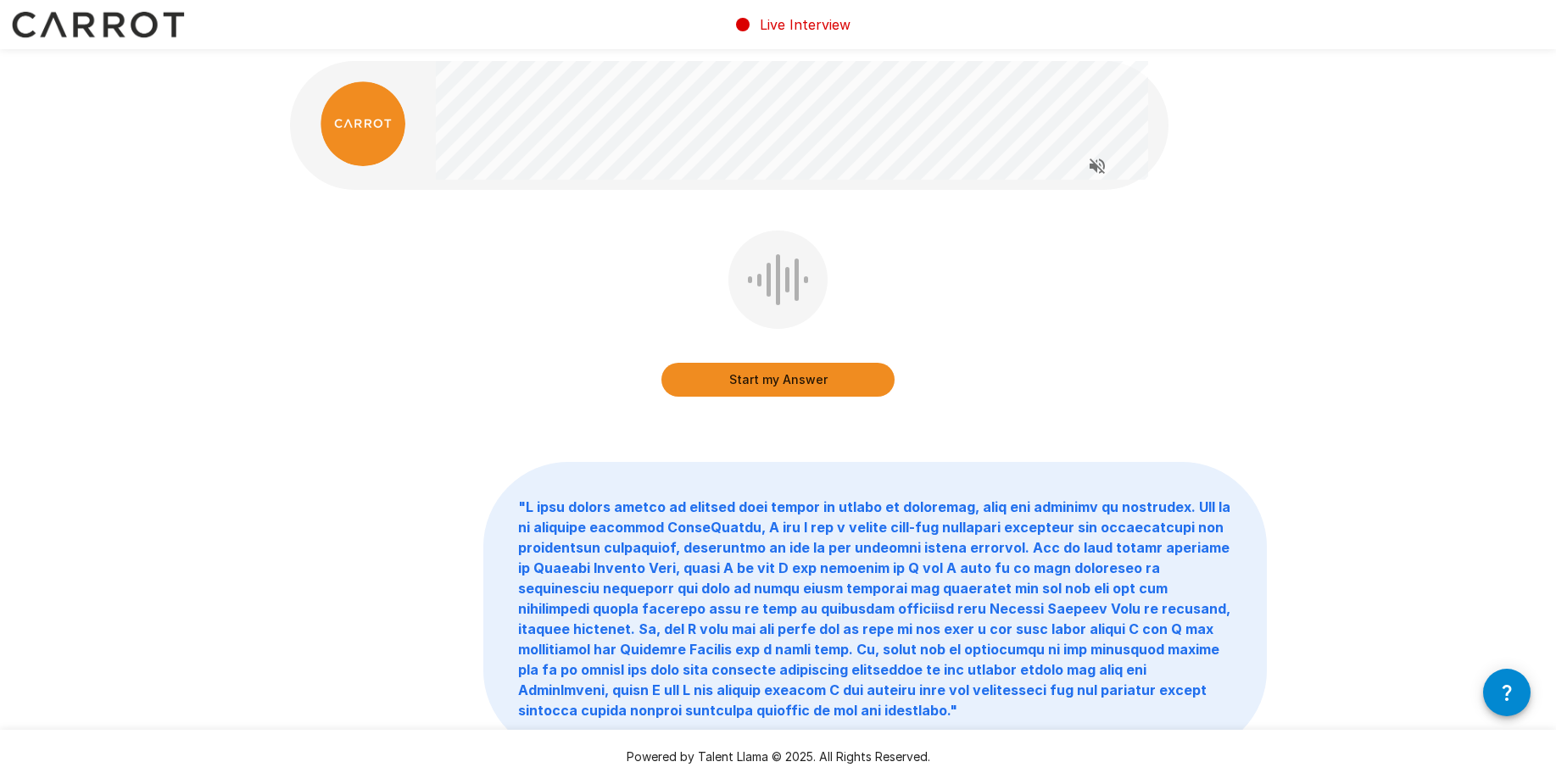
click at [840, 377] on button "Start my Answer" at bounding box center [778, 379] width 233 height 34
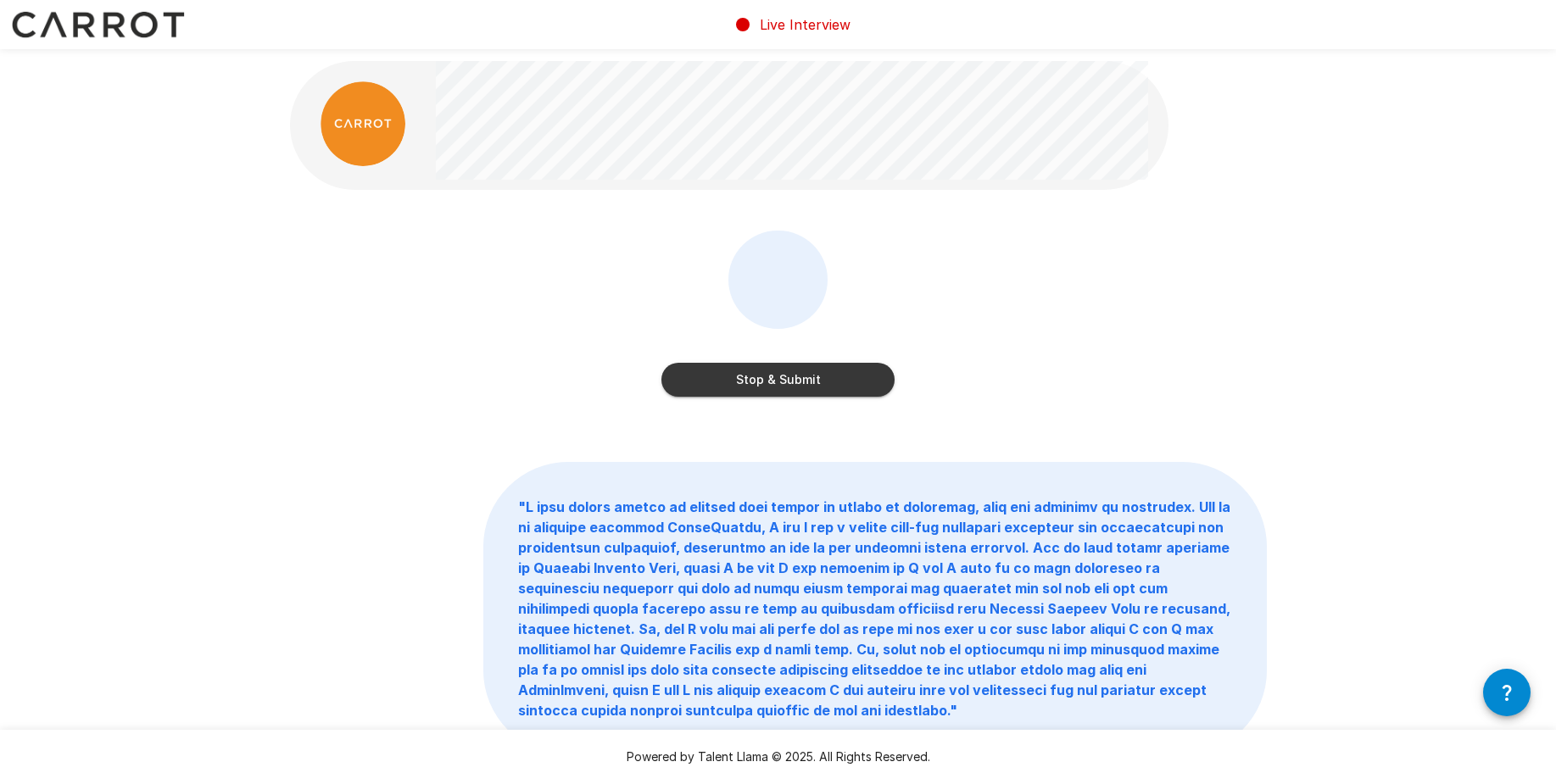
click at [817, 399] on div "Stop & Submit" at bounding box center [778, 317] width 233 height 173
click at [823, 375] on button "Stop & Submit" at bounding box center [778, 379] width 233 height 34
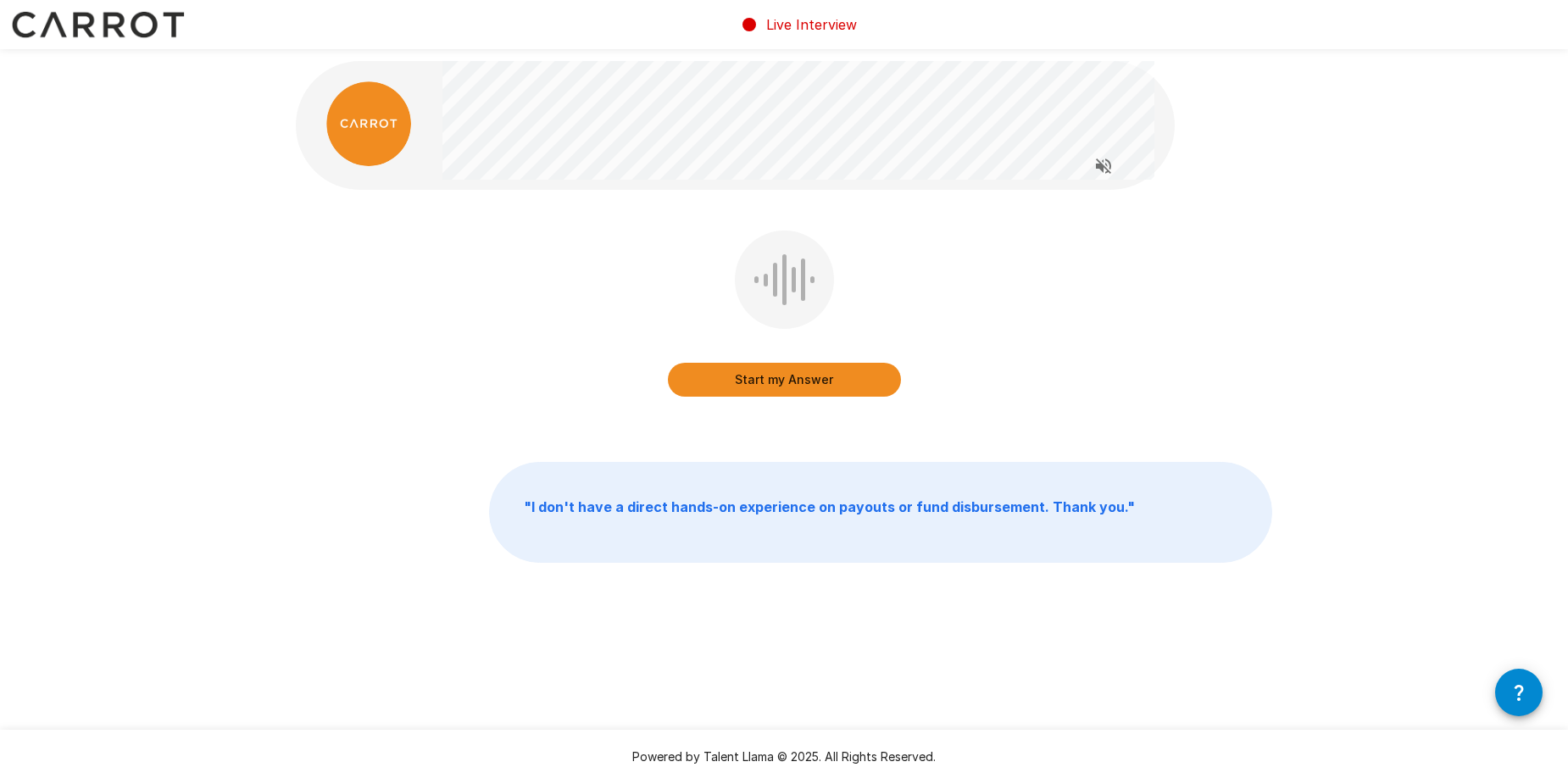
click at [819, 386] on button "Start my Answer" at bounding box center [784, 379] width 233 height 34
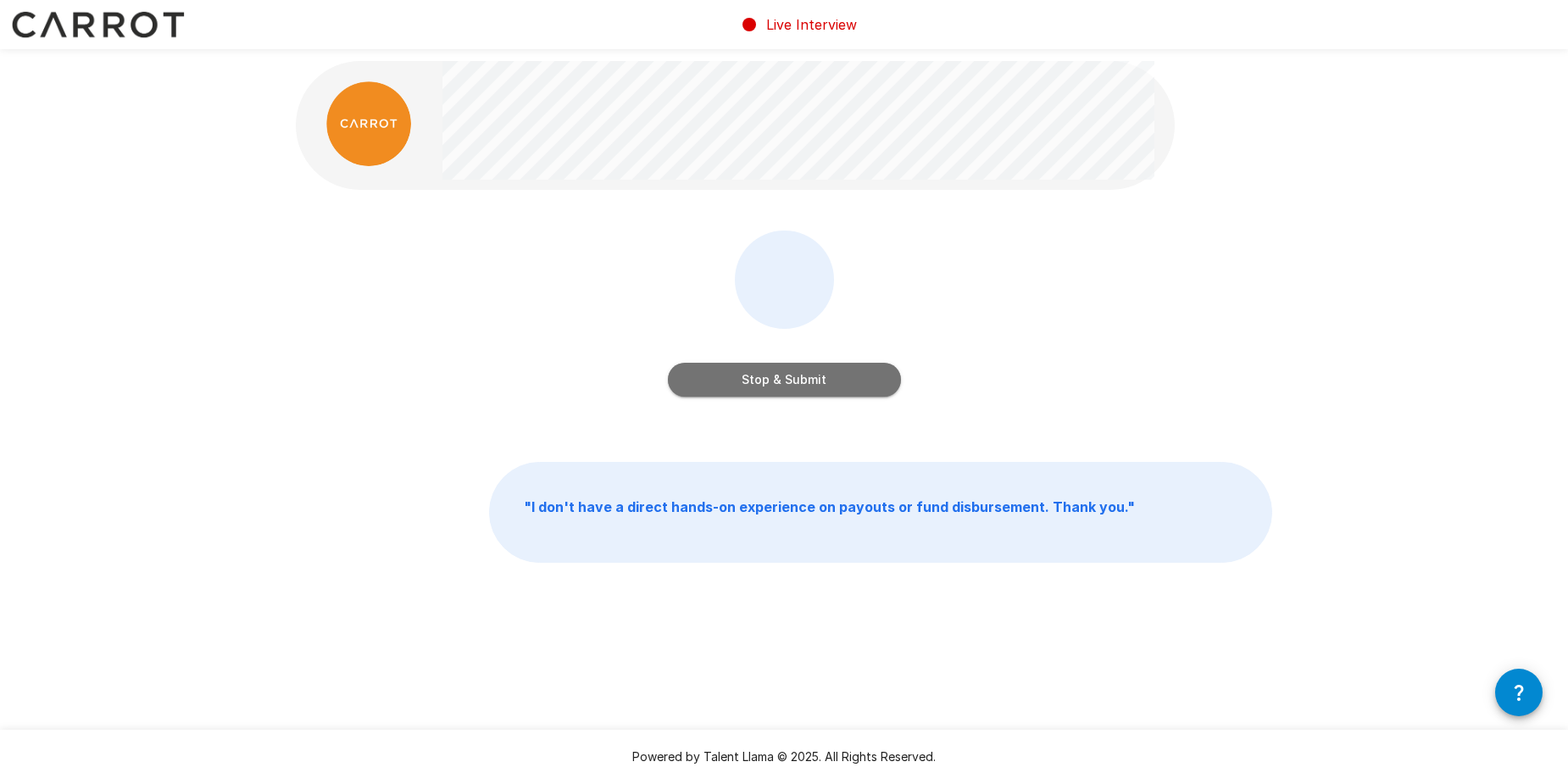
click at [814, 382] on button "Stop & Submit" at bounding box center [784, 379] width 233 height 34
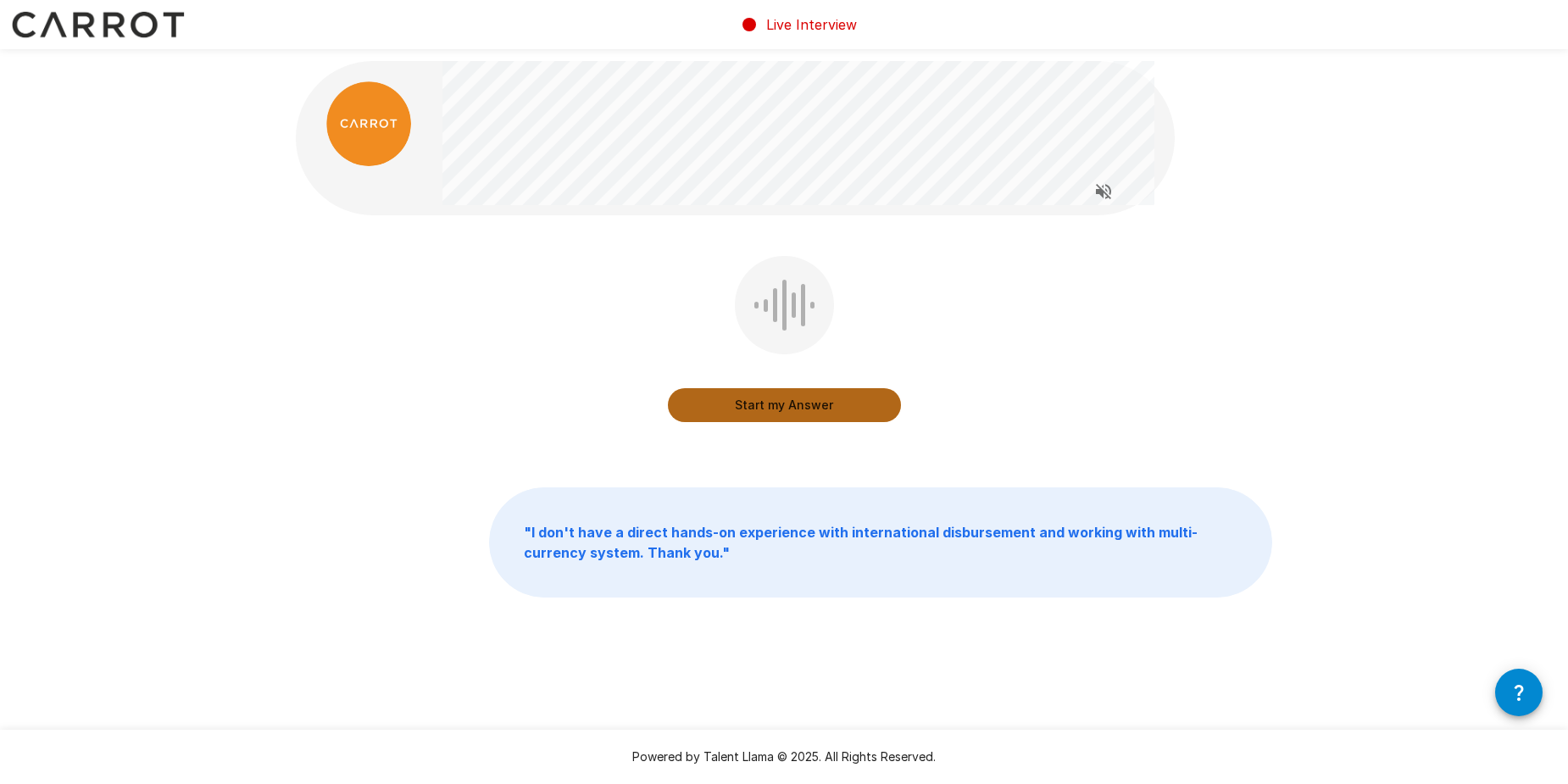
click at [814, 403] on button "Start my Answer" at bounding box center [784, 405] width 233 height 34
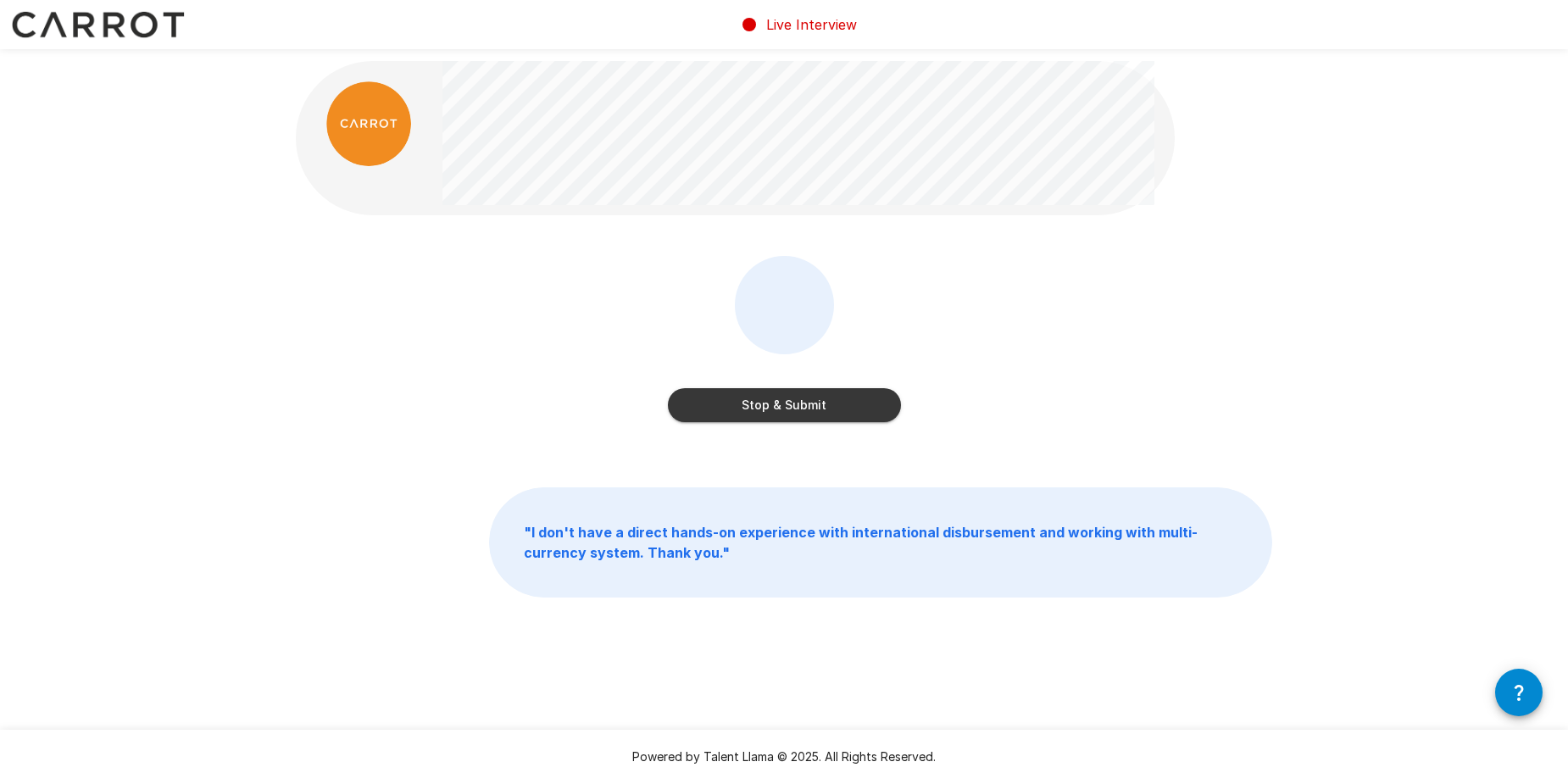
click at [848, 407] on button "Stop & Submit" at bounding box center [784, 405] width 233 height 34
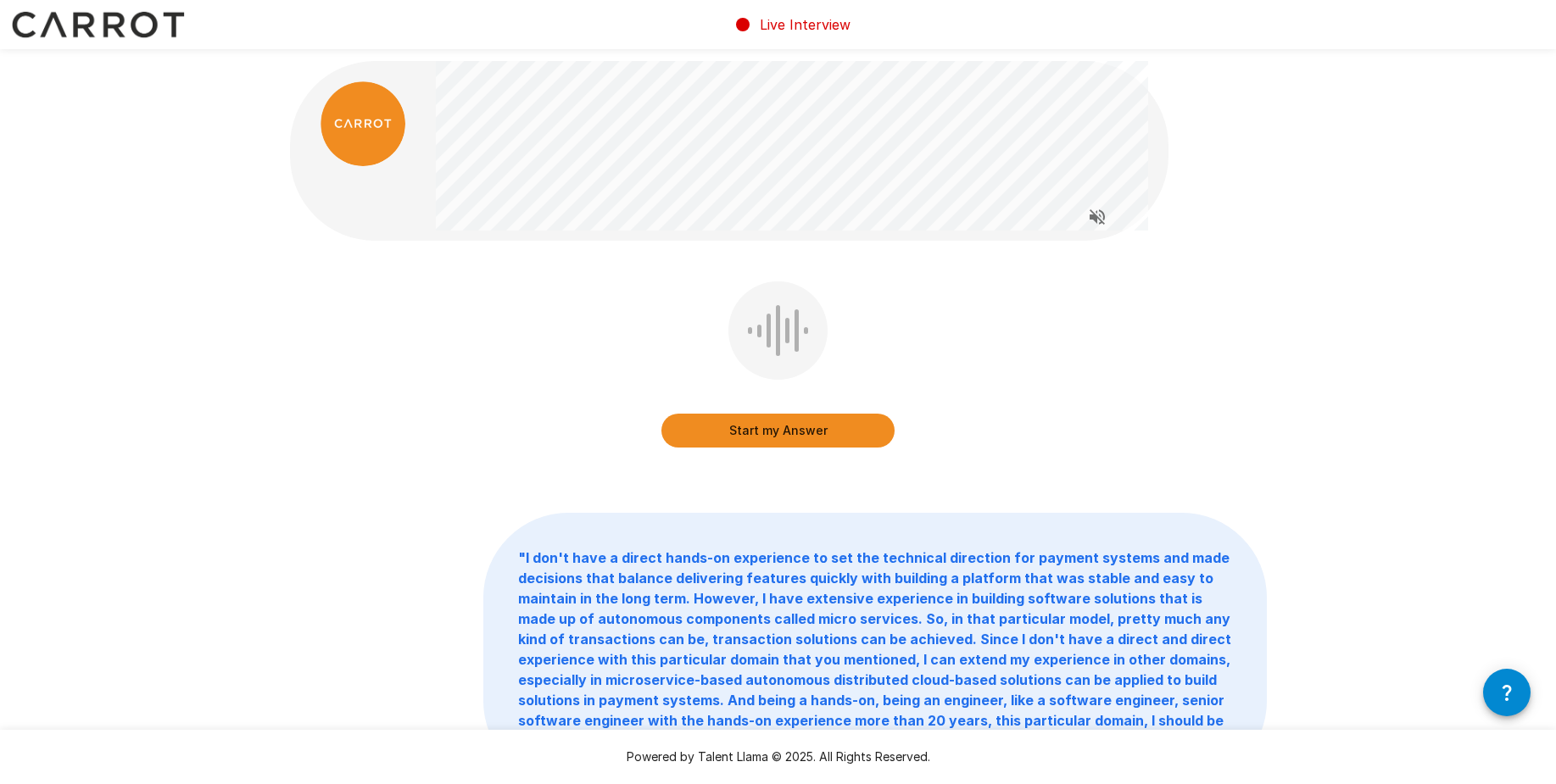
click at [842, 434] on button "Start my Answer" at bounding box center [778, 430] width 233 height 34
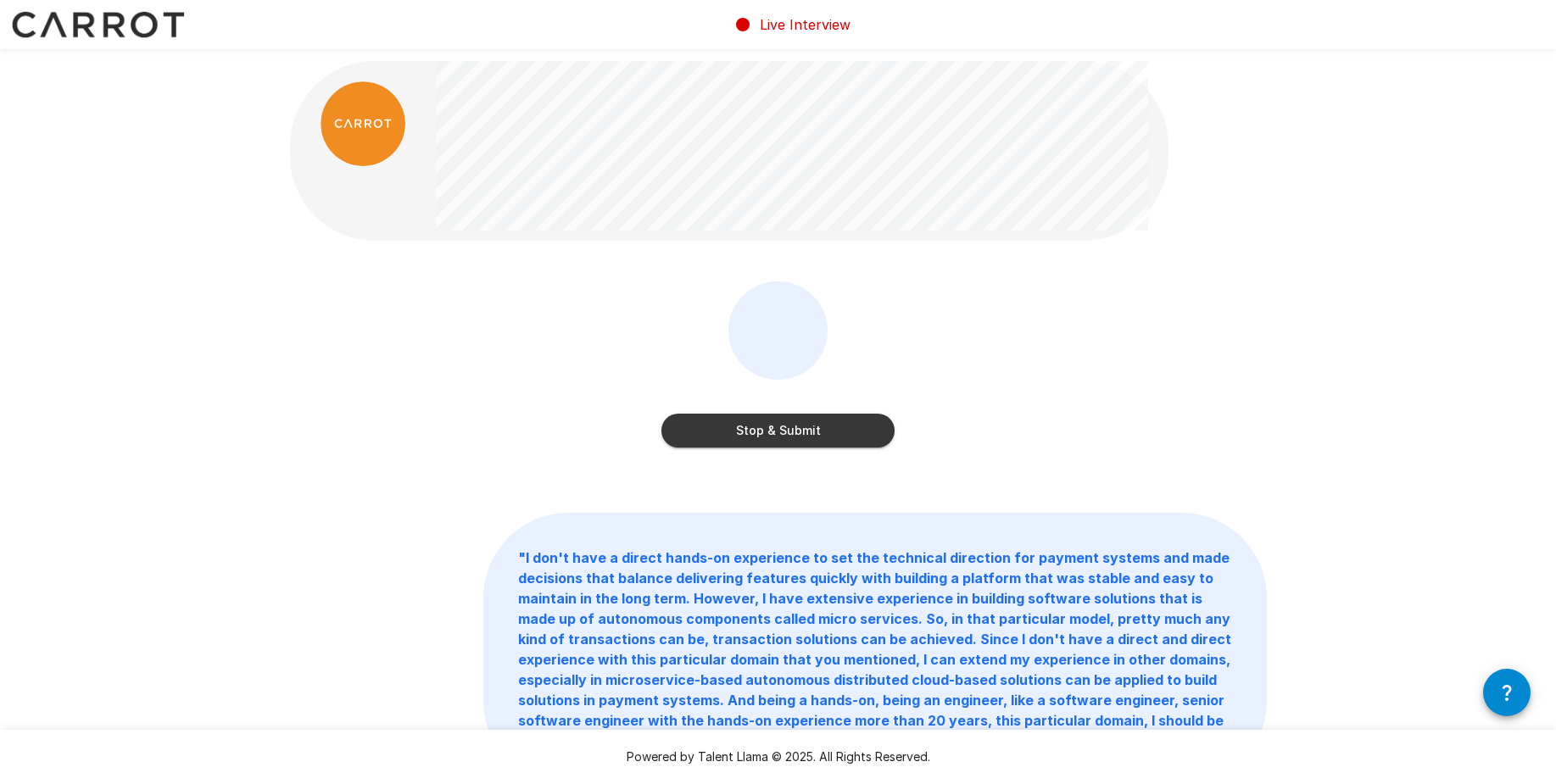
click at [826, 430] on button "Stop & Submit" at bounding box center [778, 430] width 233 height 34
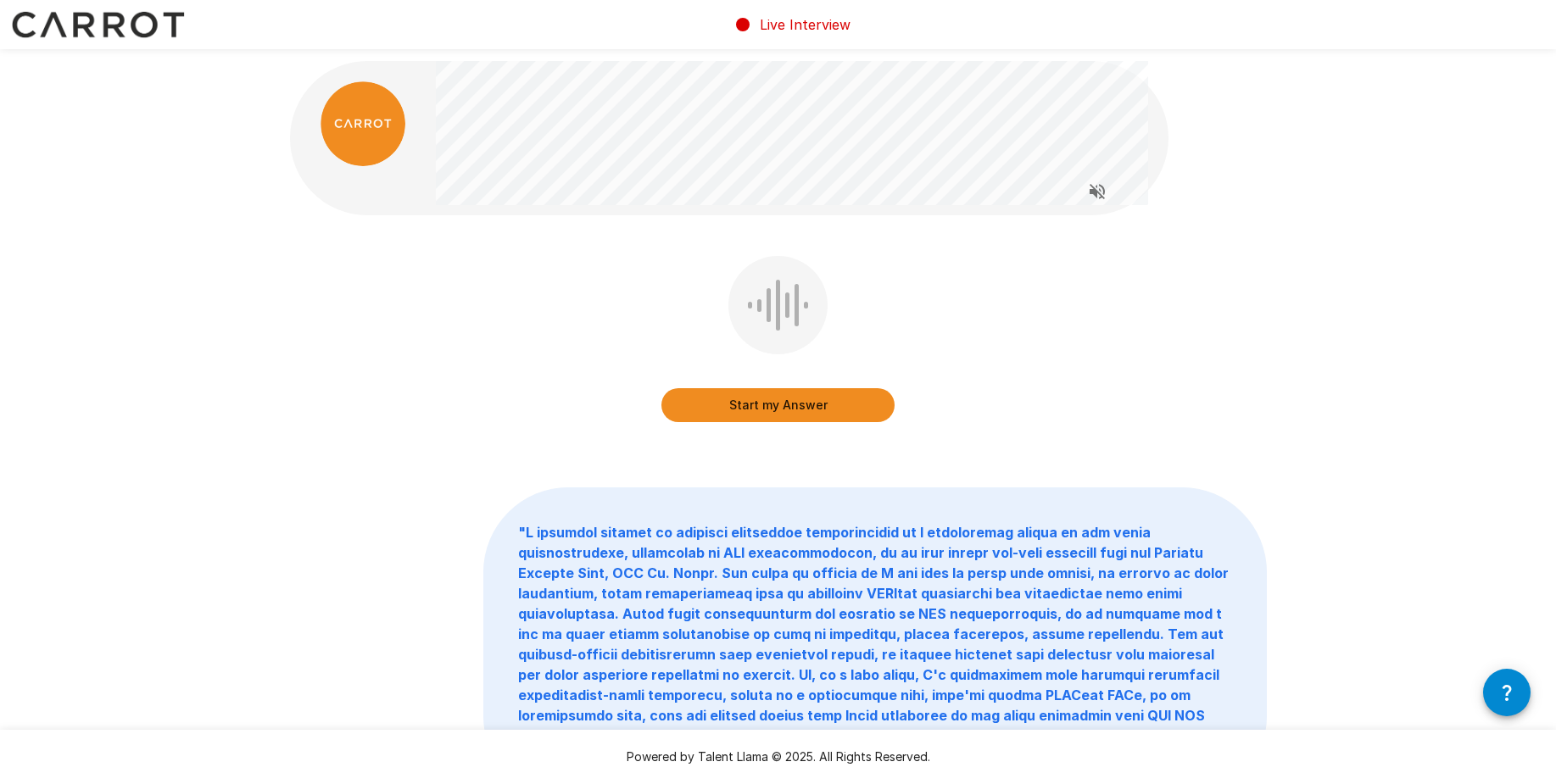
click at [851, 408] on button "Start my Answer" at bounding box center [778, 405] width 233 height 34
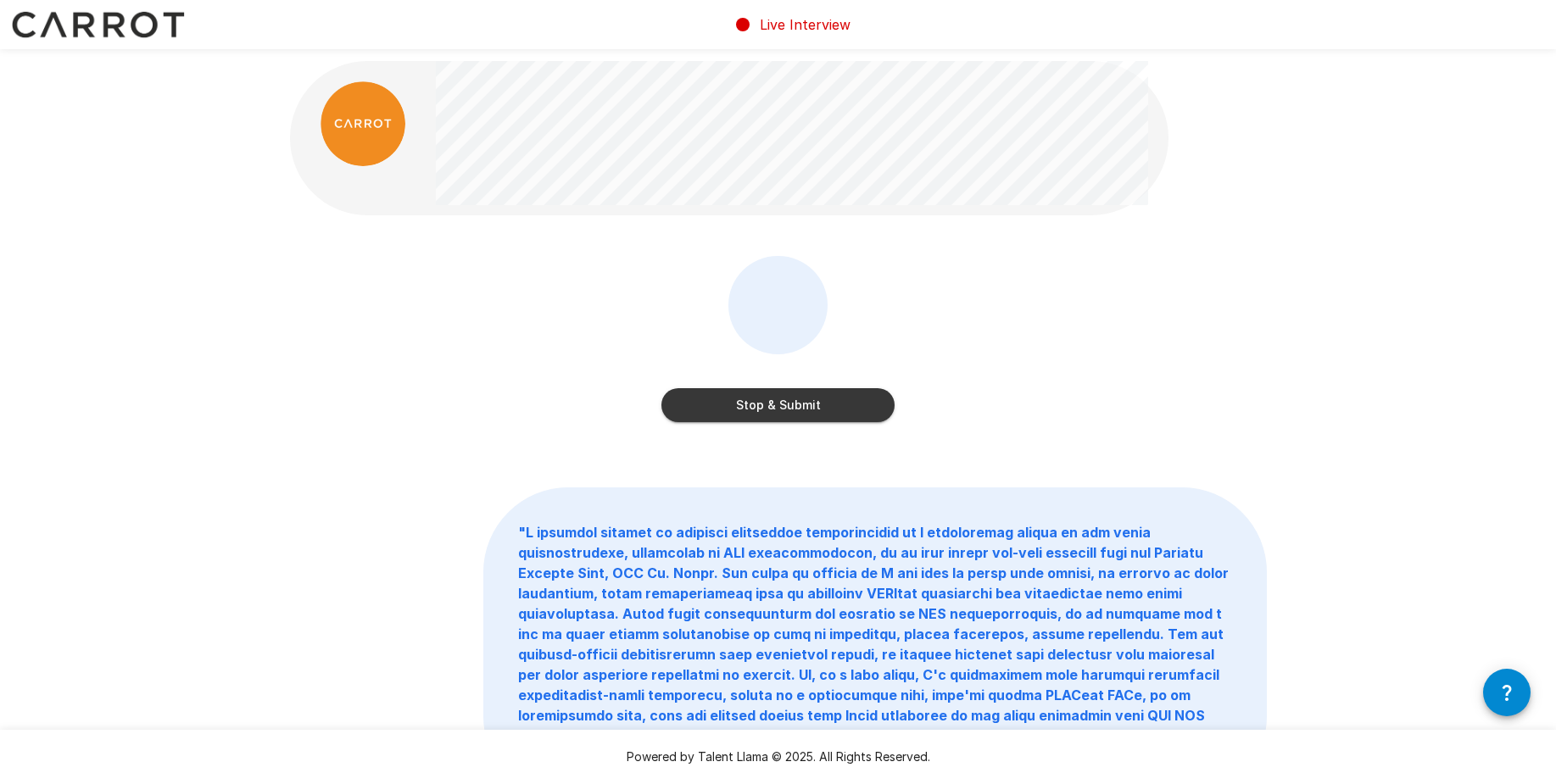
click at [823, 406] on button "Stop & Submit" at bounding box center [778, 405] width 233 height 34
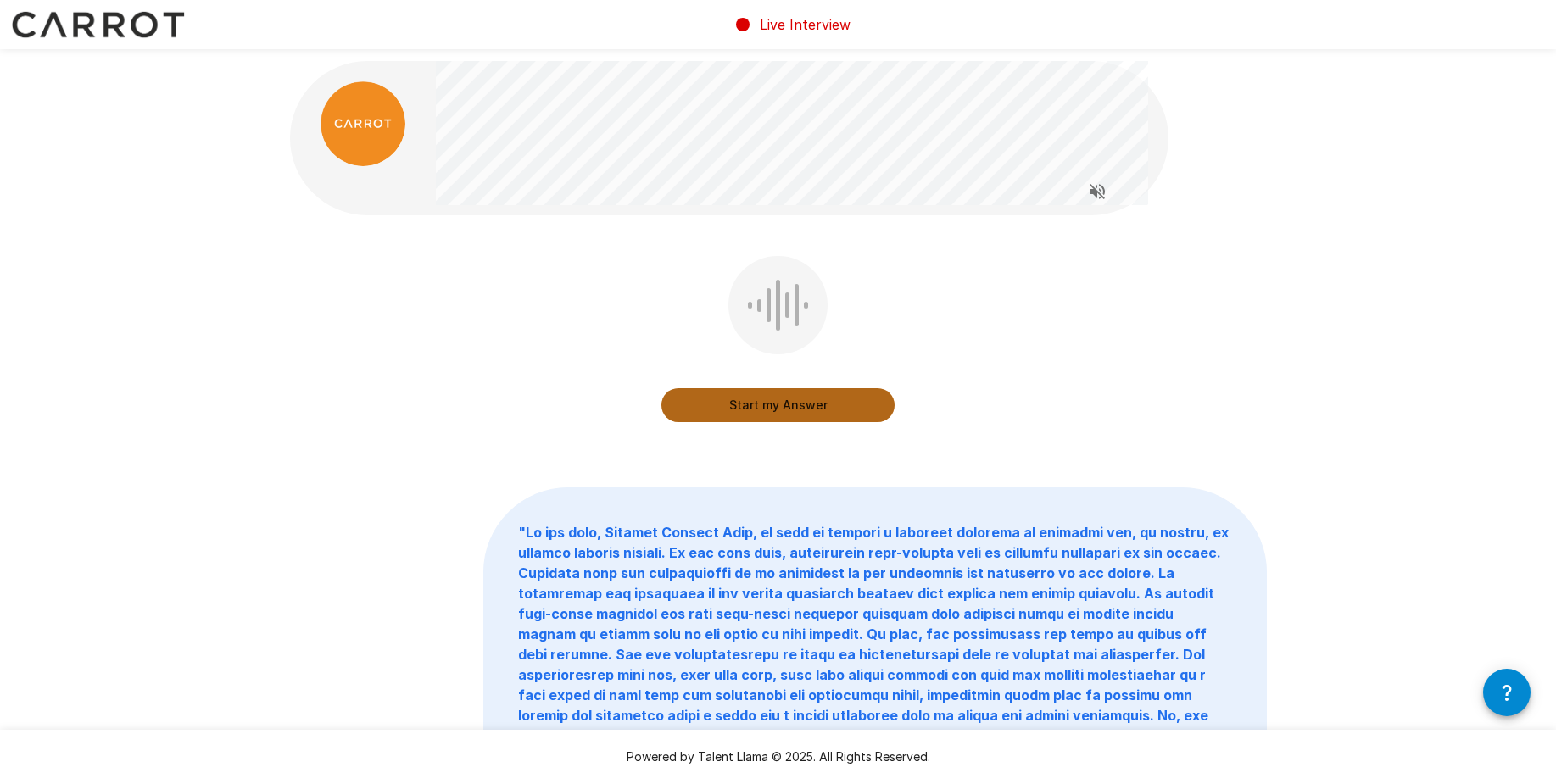
click at [816, 413] on button "Start my Answer" at bounding box center [778, 405] width 233 height 34
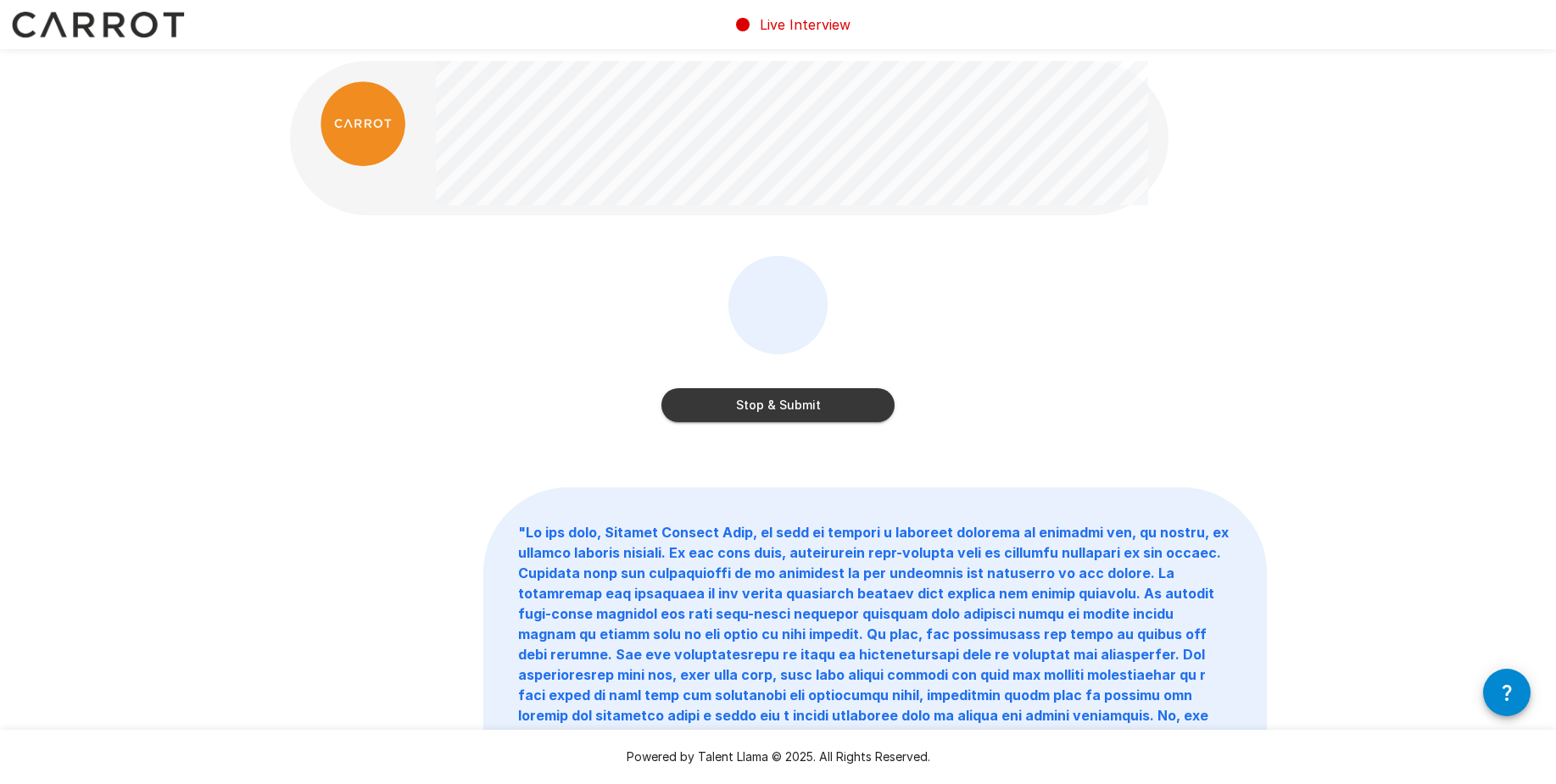
click at [843, 404] on button "Stop & Submit" at bounding box center [778, 405] width 233 height 34
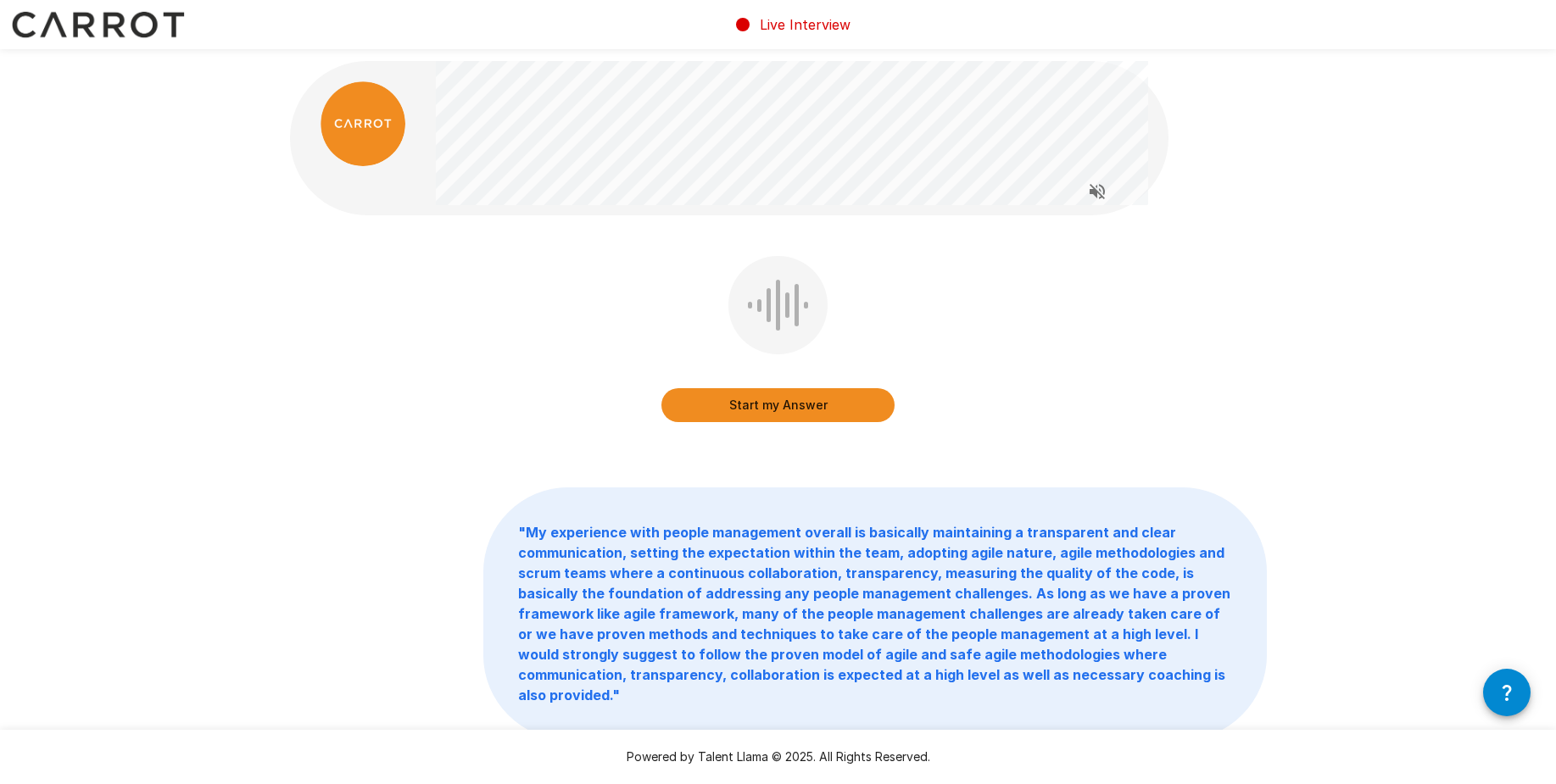
click at [809, 411] on button "Start my Answer" at bounding box center [778, 405] width 233 height 34
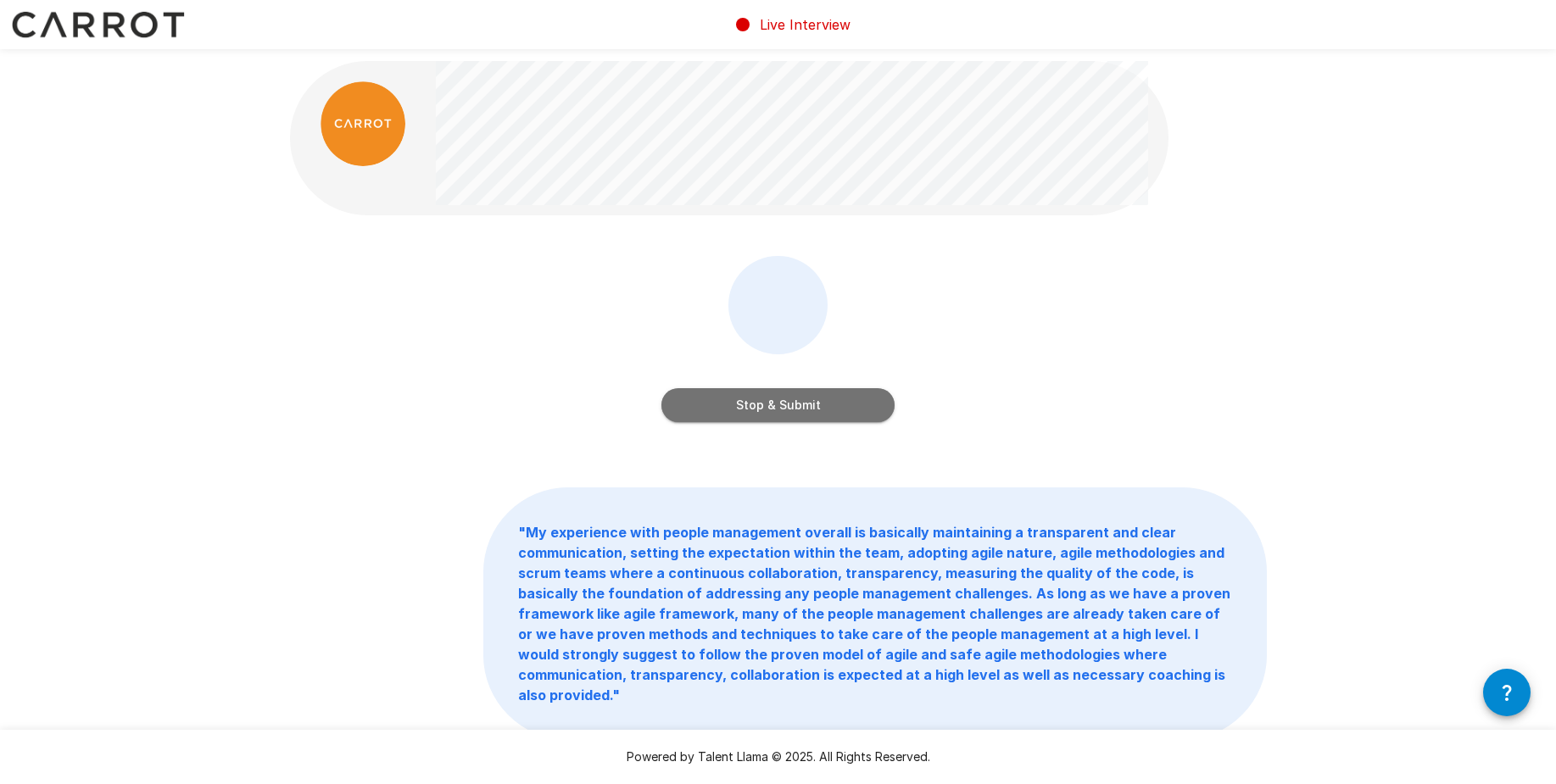
click at [805, 415] on button "Stop & Submit" at bounding box center [778, 405] width 233 height 34
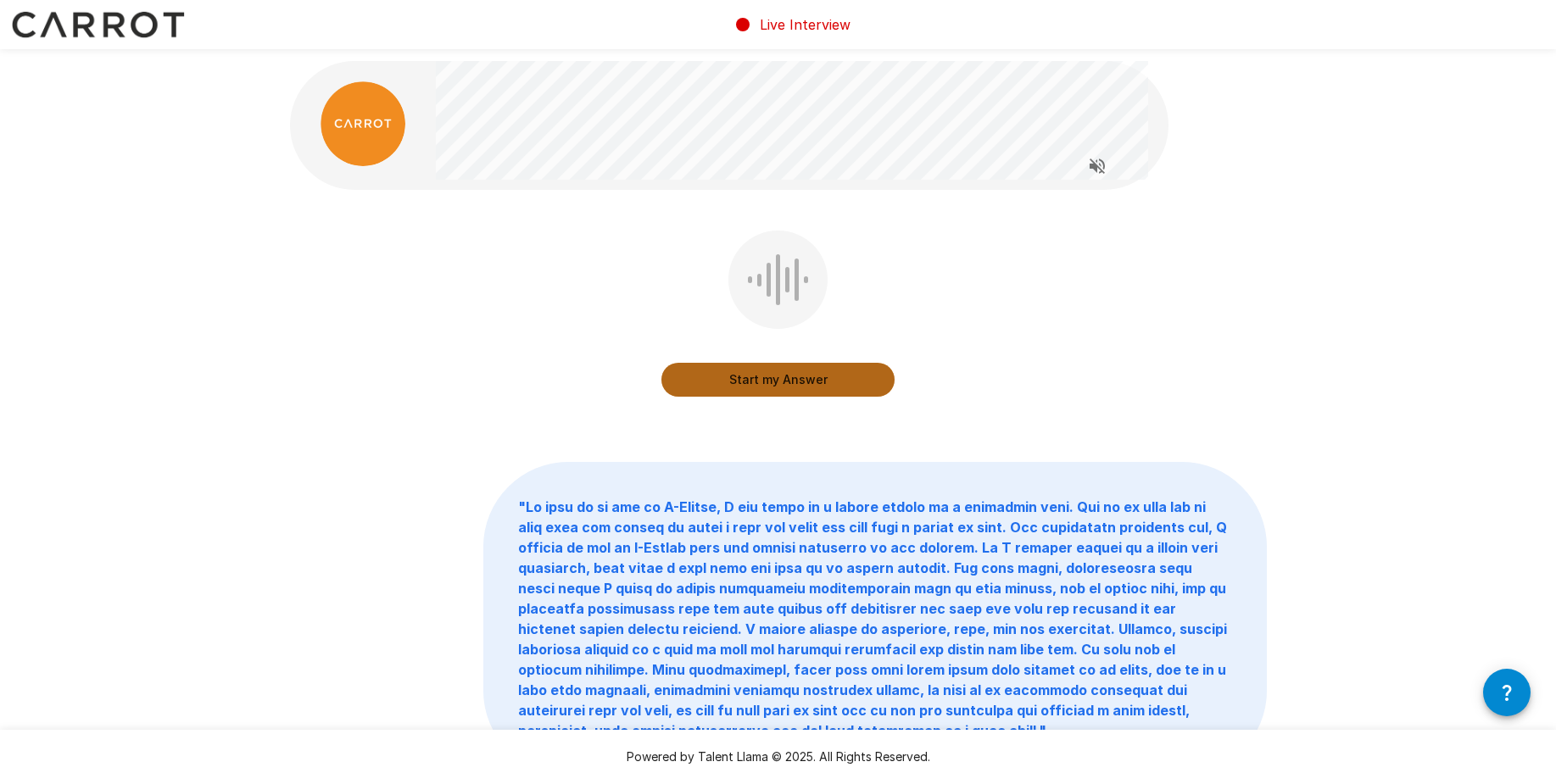
click at [836, 381] on button "Start my Answer" at bounding box center [778, 379] width 233 height 34
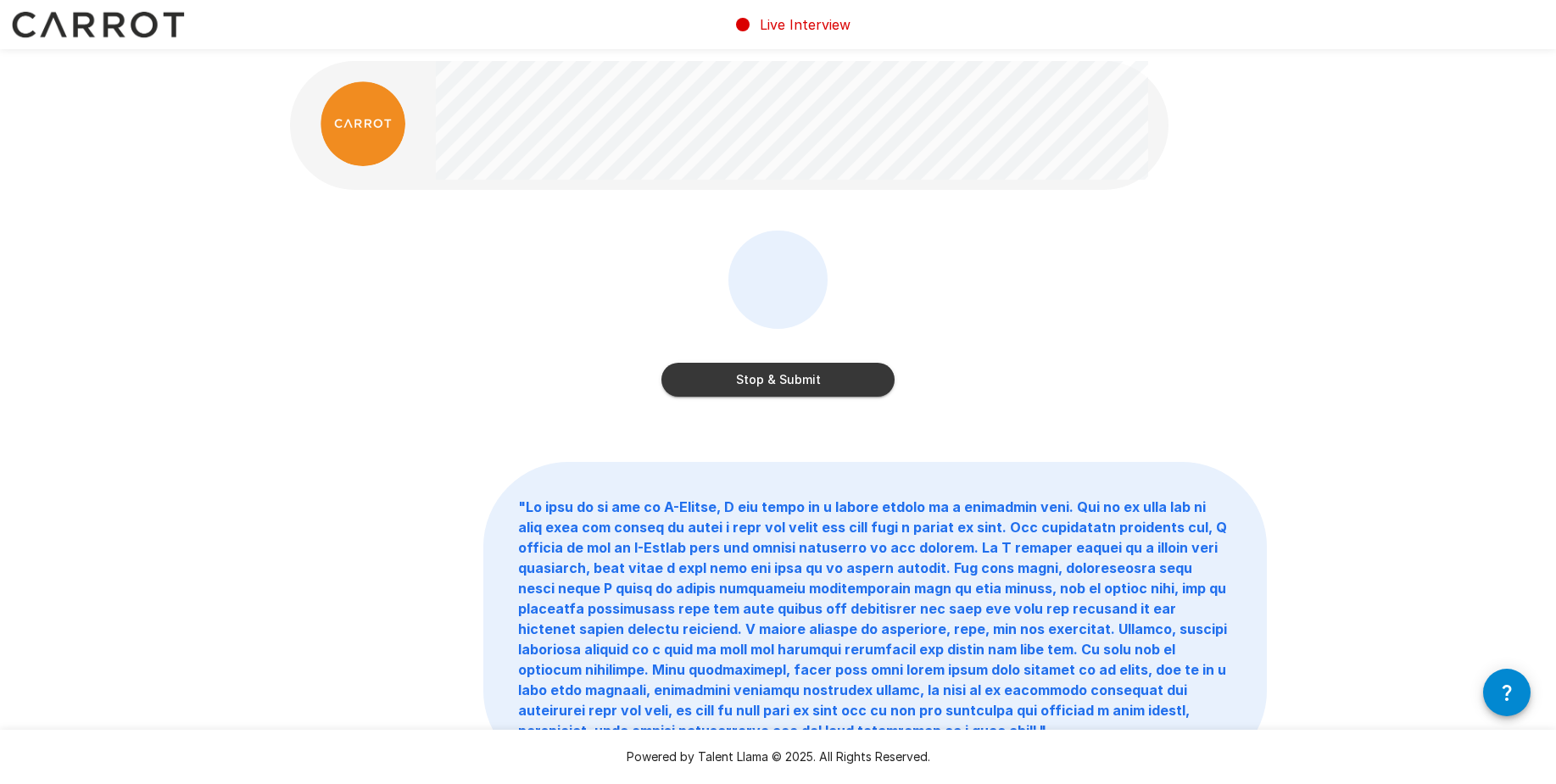
click at [778, 386] on button "Stop & Submit" at bounding box center [778, 379] width 233 height 34
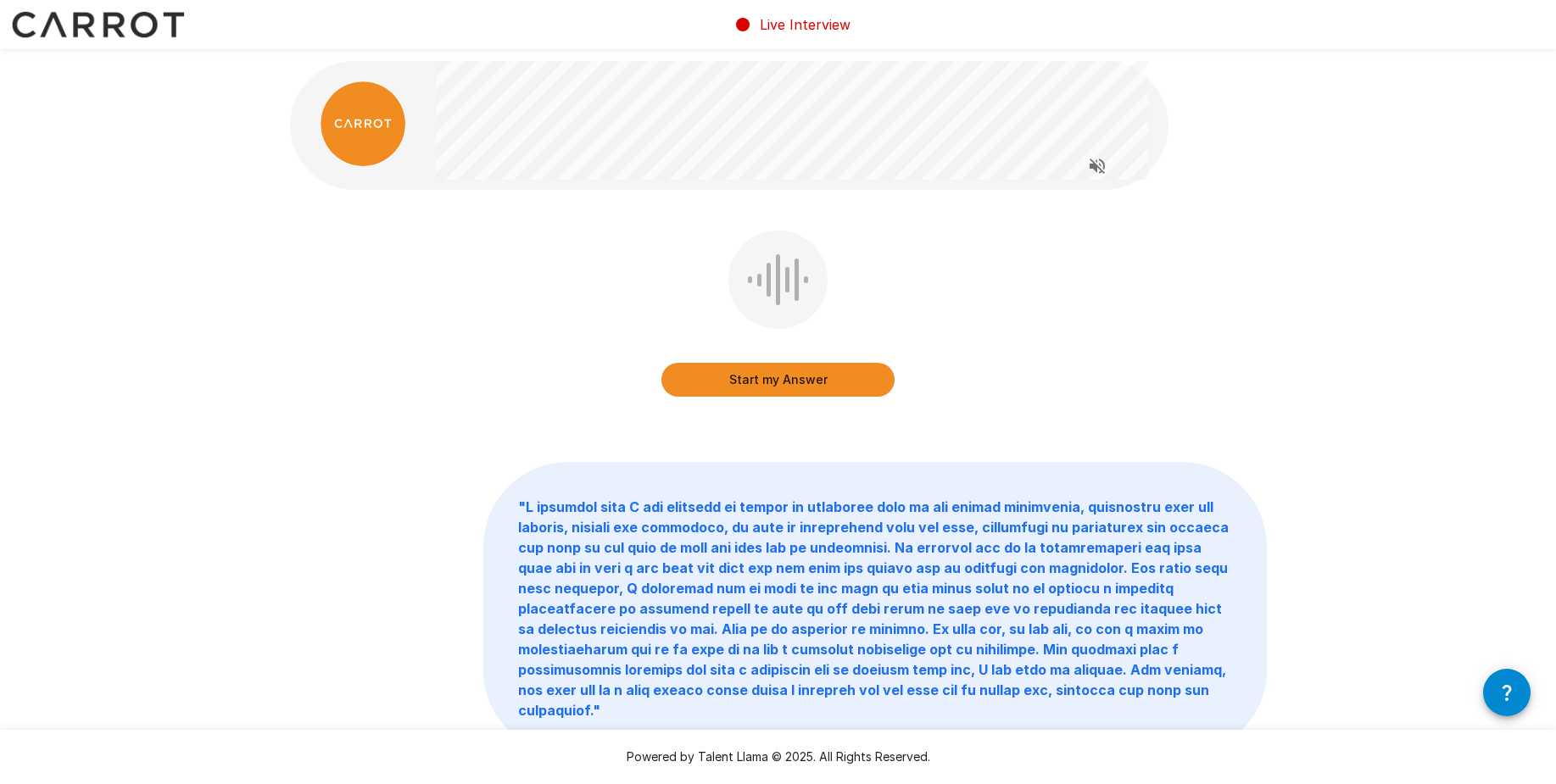
click at [849, 379] on button "Start my Answer" at bounding box center [778, 379] width 233 height 34
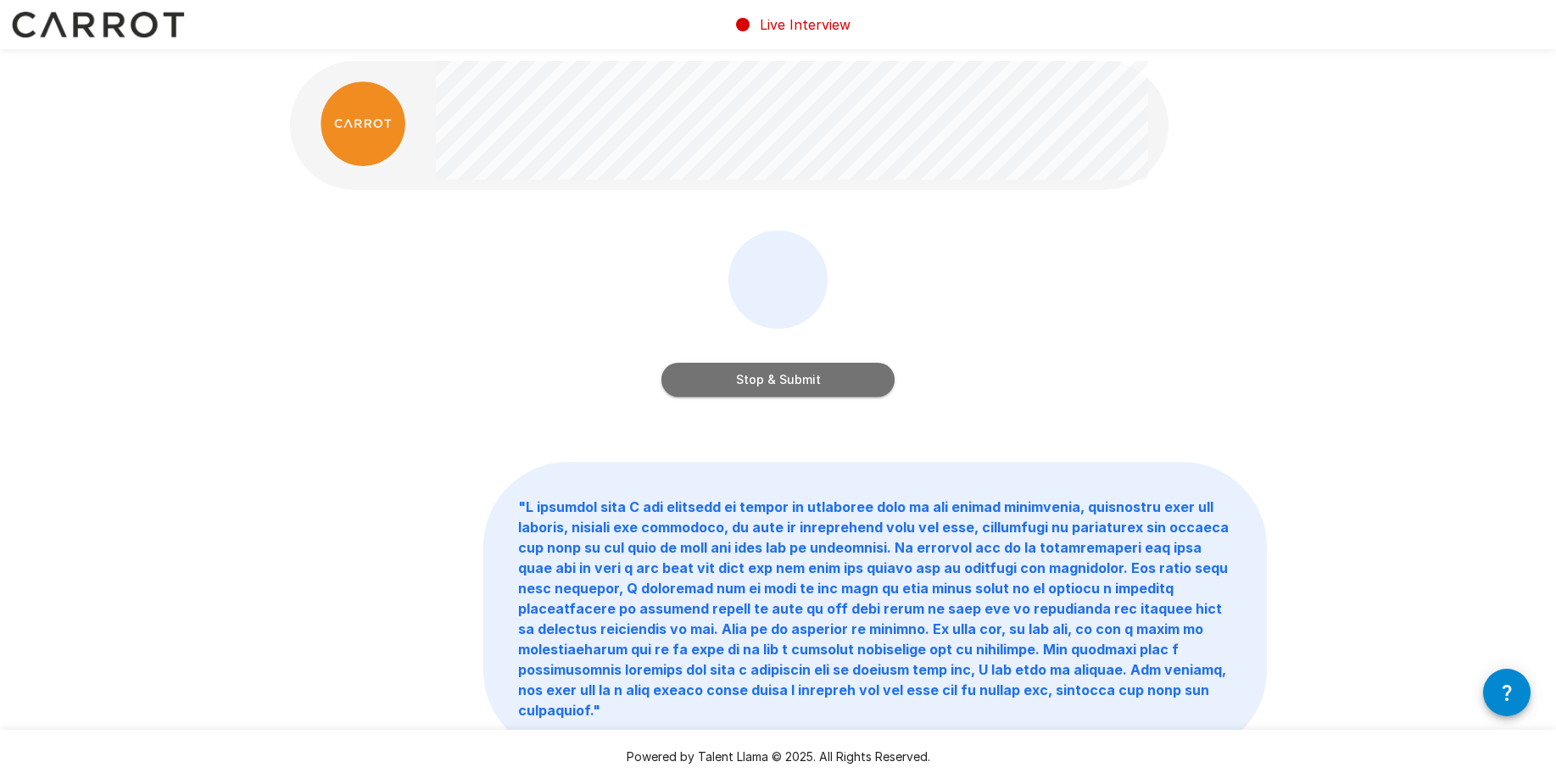
click at [847, 379] on button "Stop & Submit" at bounding box center [778, 379] width 233 height 34
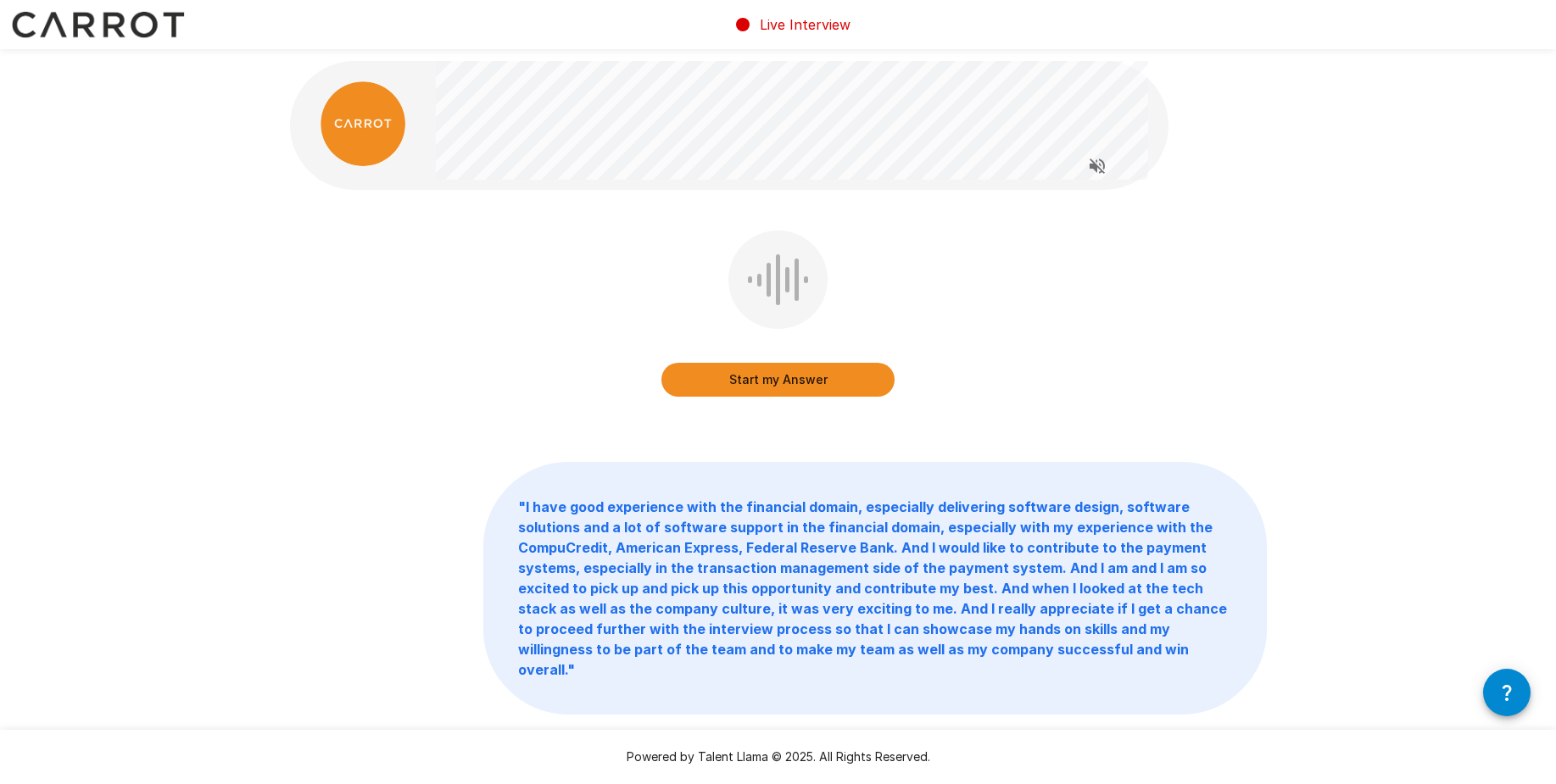
click at [846, 379] on button "Start my Answer" at bounding box center [778, 379] width 233 height 34
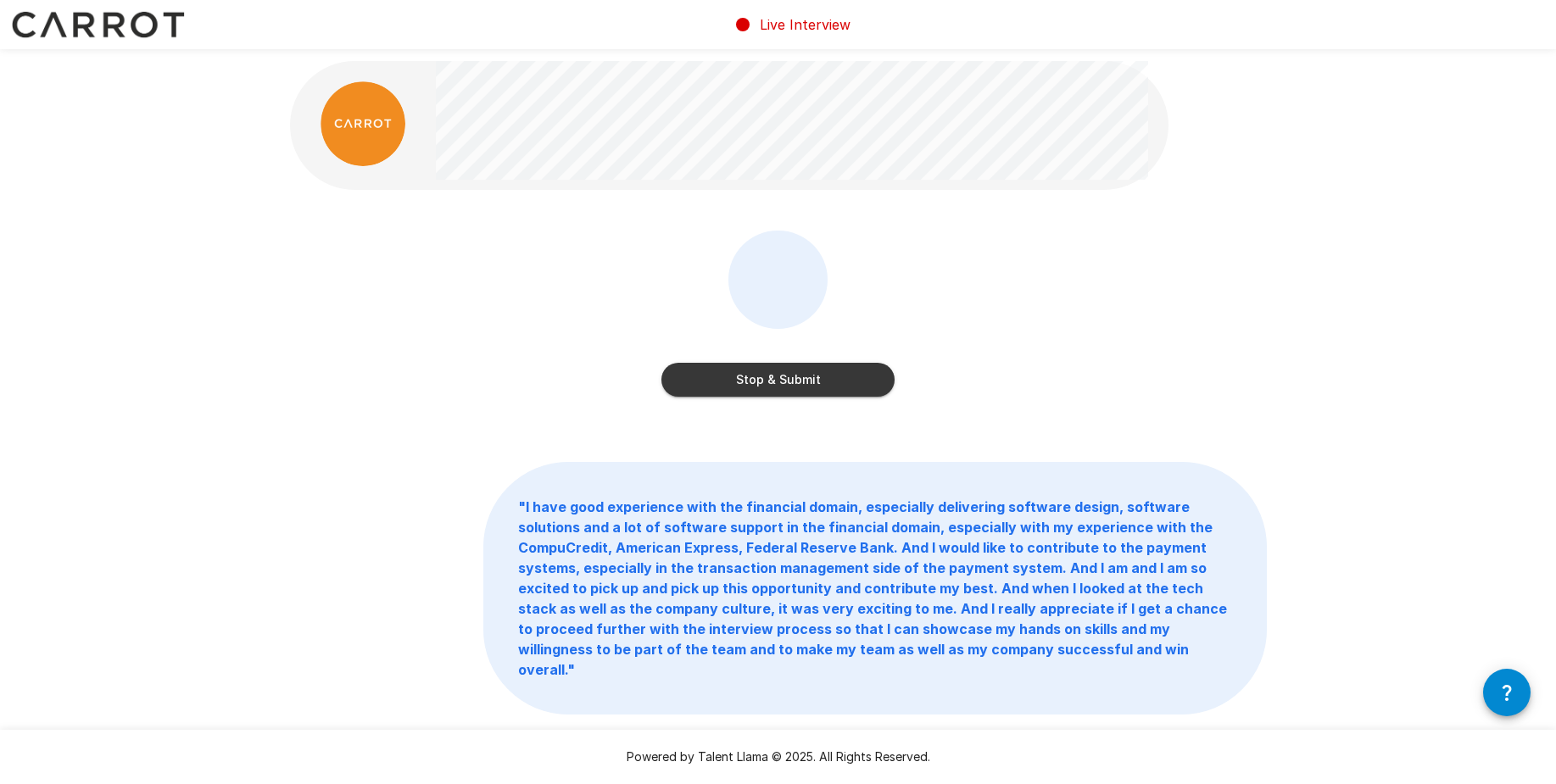
click at [811, 383] on button "Stop & Submit" at bounding box center [778, 379] width 233 height 34
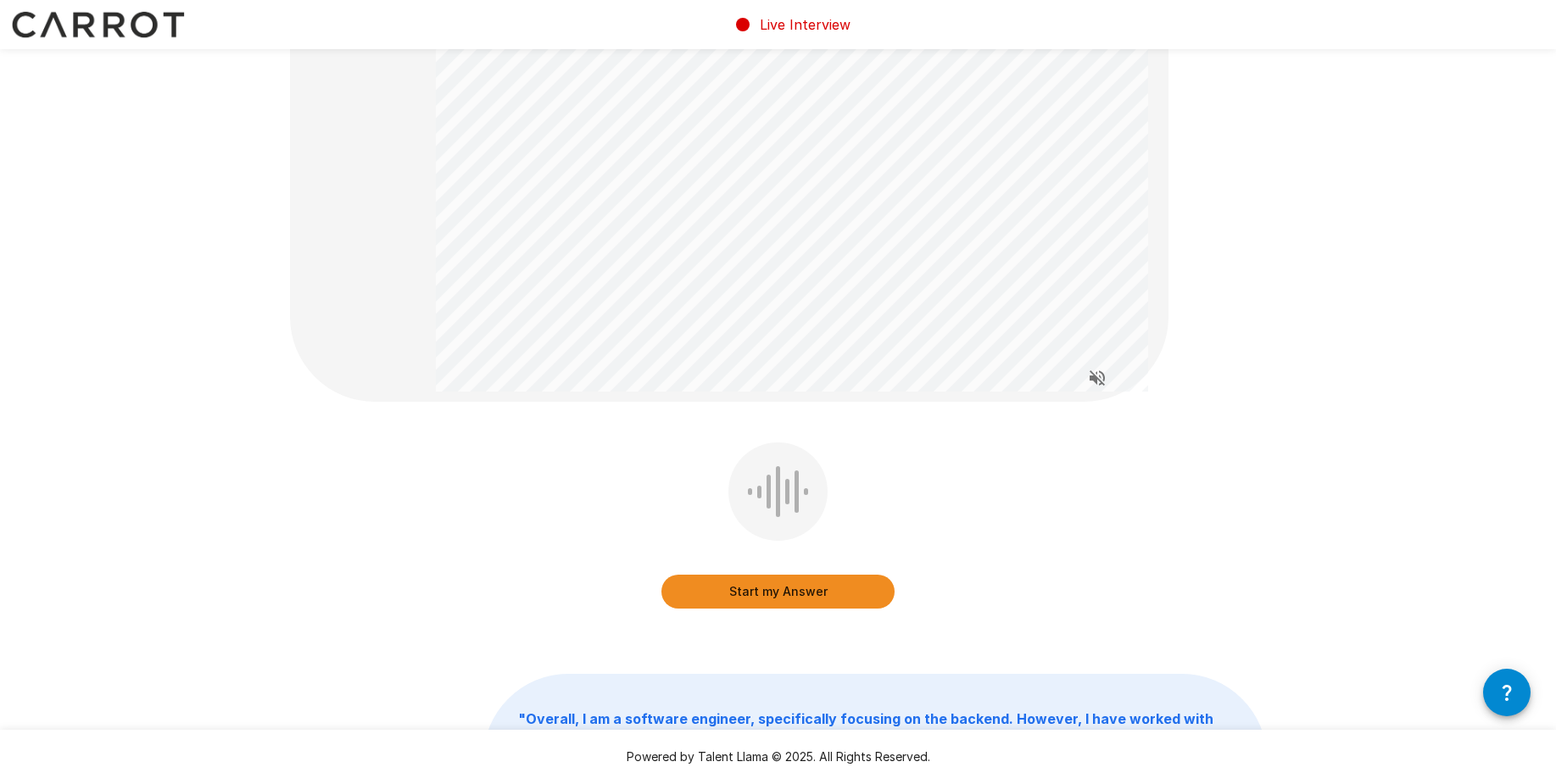
scroll to position [167, 0]
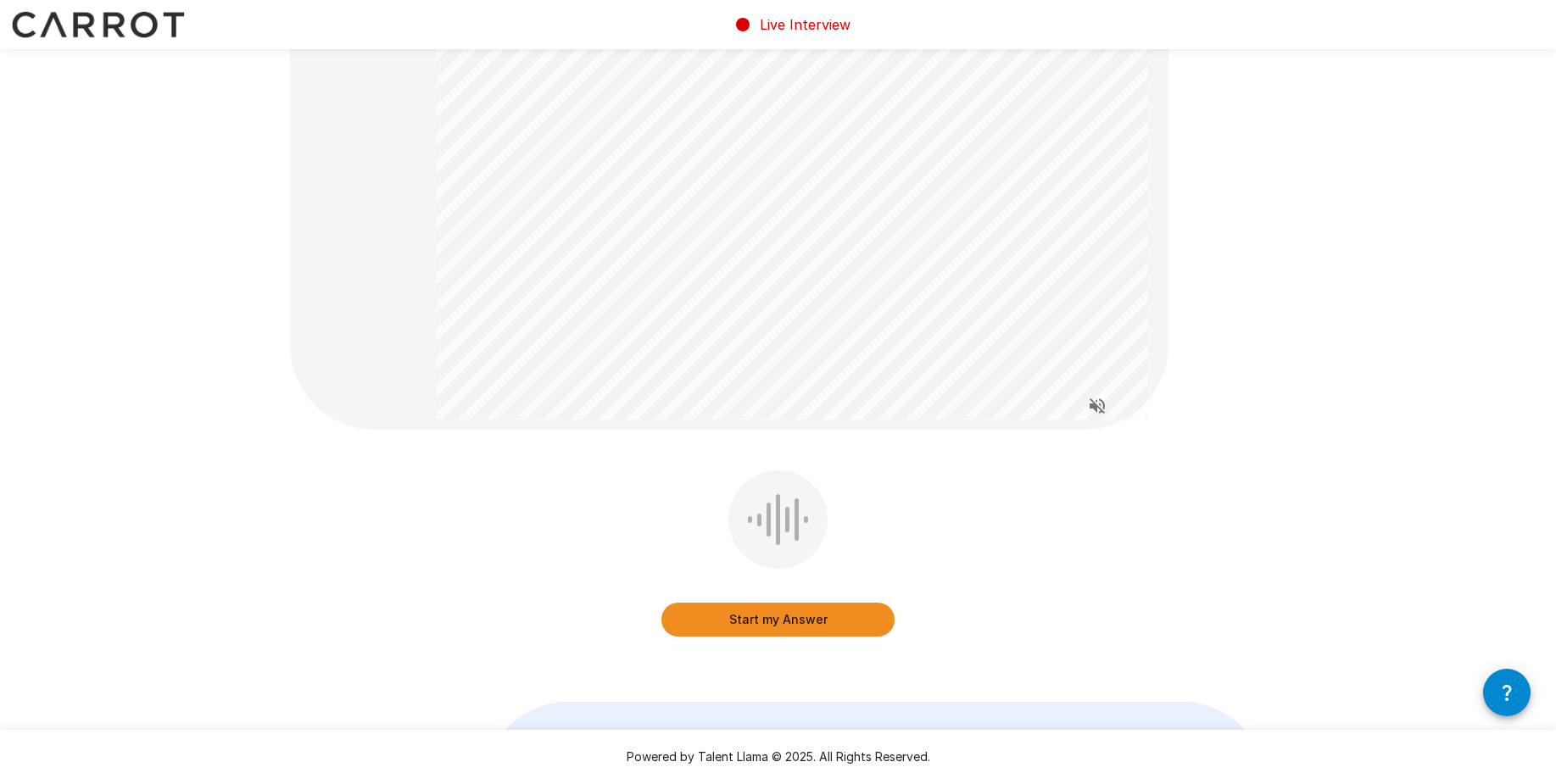
click at [806, 623] on button "Start my Answer" at bounding box center [778, 619] width 233 height 34
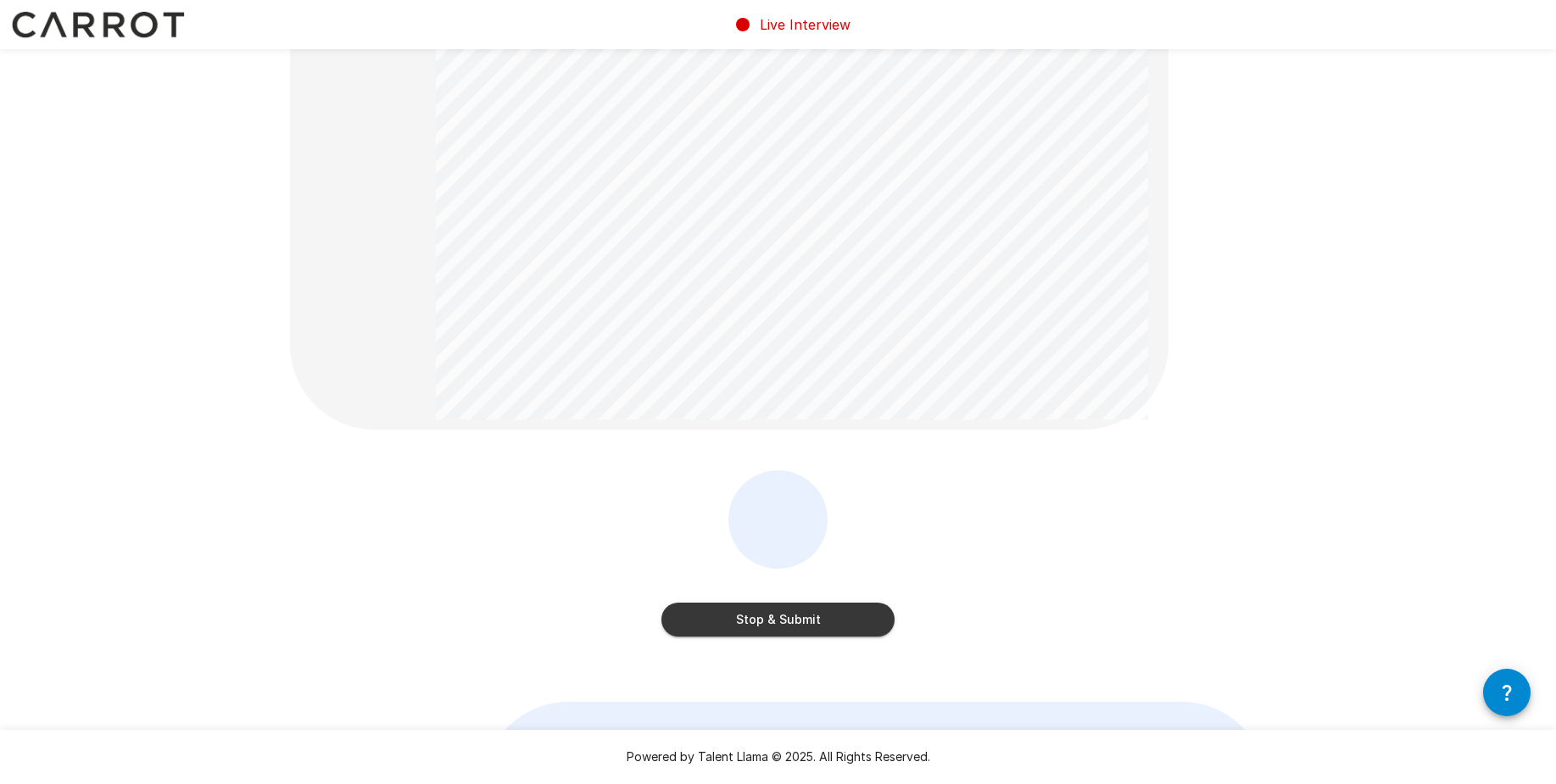
click at [822, 622] on button "Stop & Submit" at bounding box center [778, 619] width 233 height 34
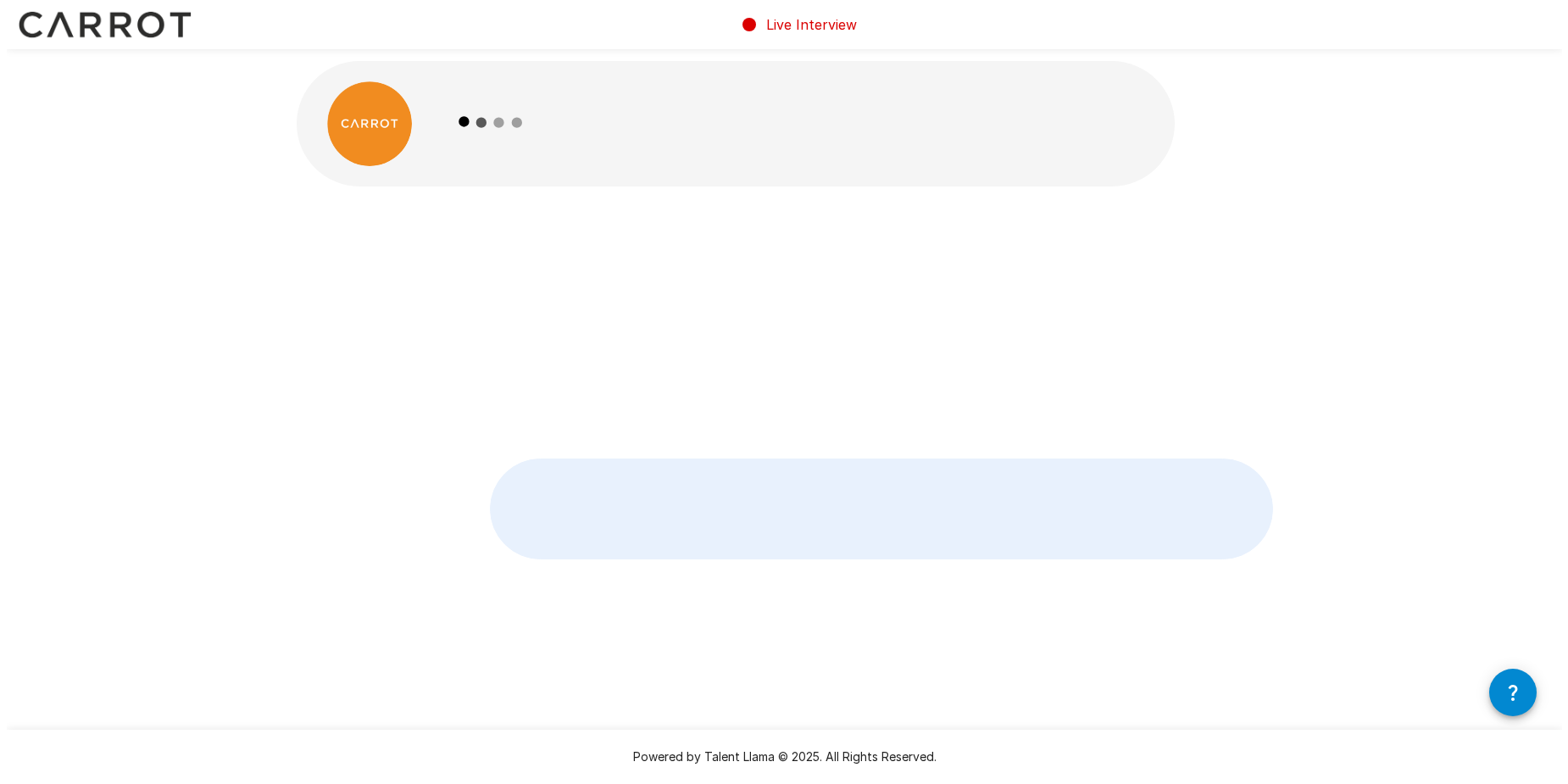
scroll to position [0, 0]
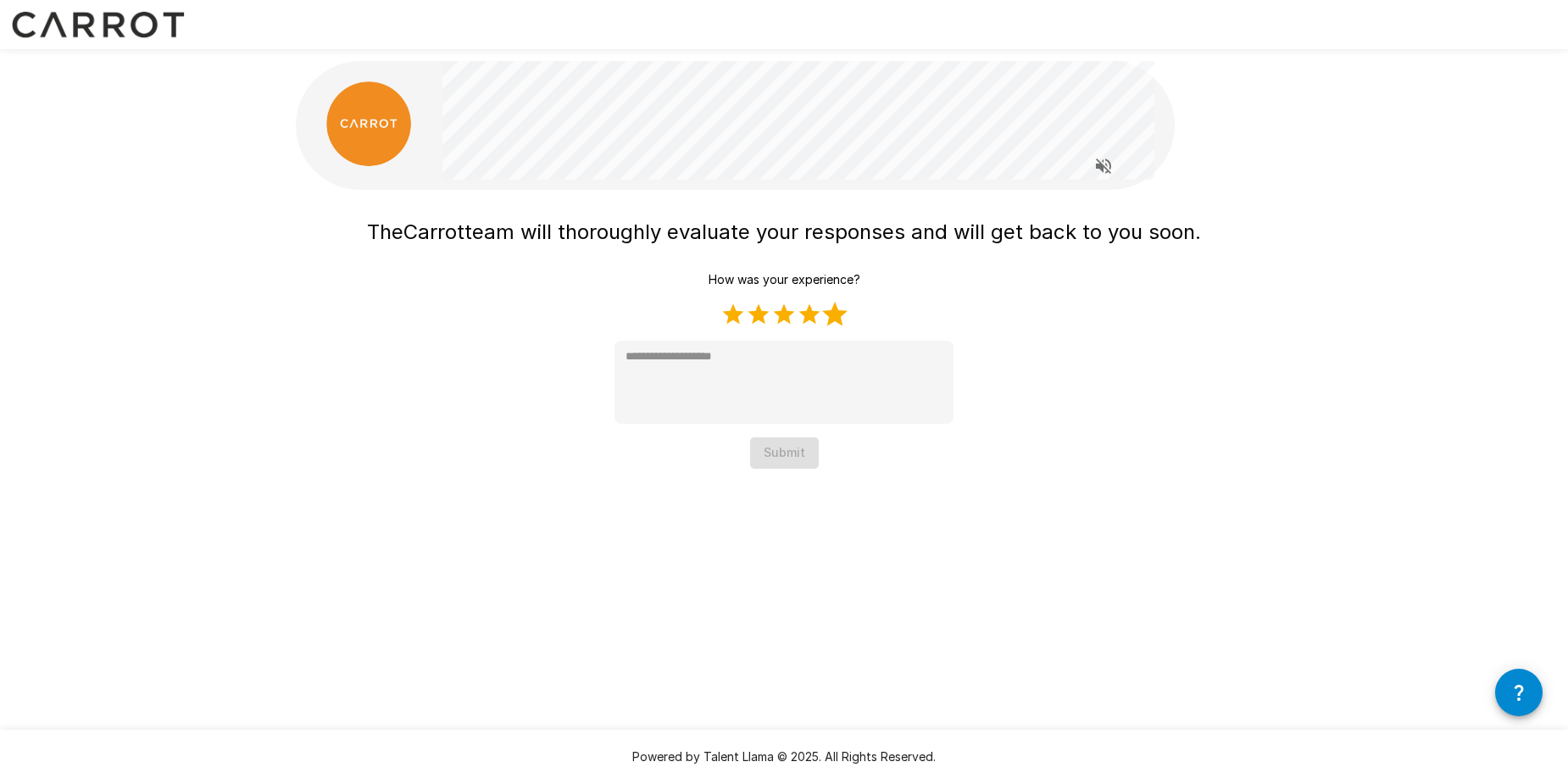
click at [837, 318] on label "5 Stars" at bounding box center [835, 315] width 25 height 25
type textarea "*"
click at [785, 447] on button "Submit" at bounding box center [784, 453] width 69 height 31
